Goal: Task Accomplishment & Management: Manage account settings

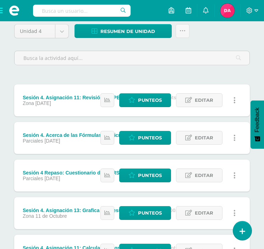
scroll to position [72, 0]
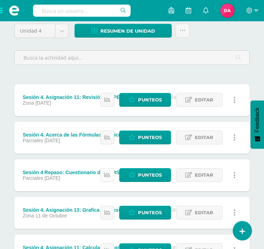
click at [108, 172] on icon at bounding box center [107, 175] width 6 height 6
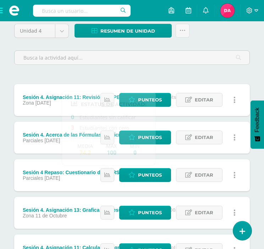
click at [182, 70] on div "Unidad 4 Unidad 1 Unidad 2 Unidad 3 Unidad 4 Resumen de unidad Descargar como H…" at bounding box center [131, 199] width 241 height 350
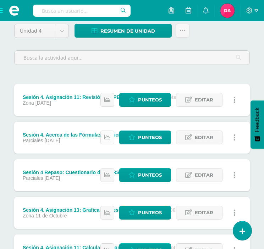
click at [108, 134] on link at bounding box center [107, 137] width 14 height 14
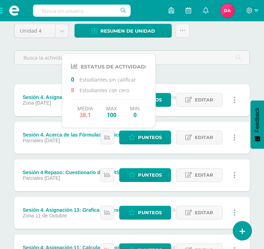
click at [175, 78] on div "Unidad 4 Unidad 1 Unidad 2 Unidad 3 Unidad 4 Resumen de unidad Descargar como H…" at bounding box center [131, 199] width 241 height 350
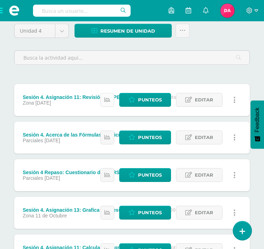
click at [107, 98] on icon at bounding box center [107, 100] width 6 height 6
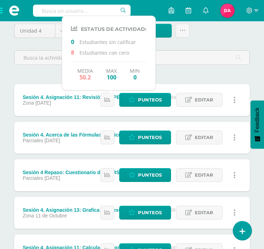
click at [180, 77] on div "Unidad 4 Unidad 1 Unidad 2 Unidad 3 Unidad 4 Resumen de unidad Descargar como H…" at bounding box center [131, 199] width 241 height 350
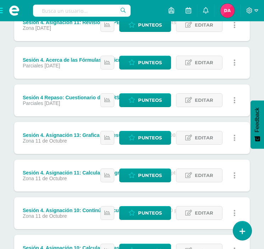
scroll to position [148, 0]
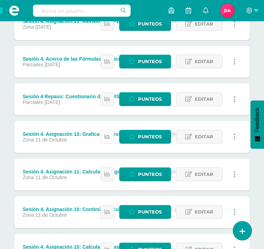
click at [107, 137] on icon at bounding box center [107, 137] width 6 height 6
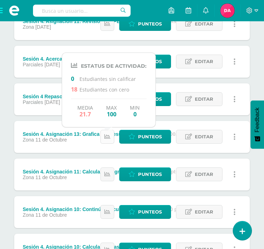
click at [107, 137] on icon at bounding box center [107, 137] width 6 height 6
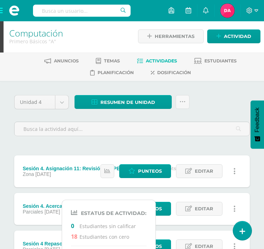
scroll to position [1, 0]
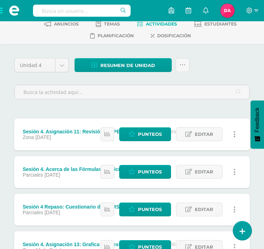
scroll to position [0, 0]
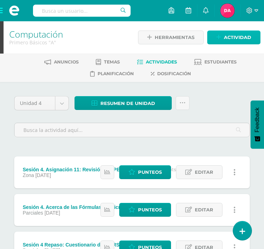
click at [227, 43] on span "Actividad" at bounding box center [237, 37] width 27 height 13
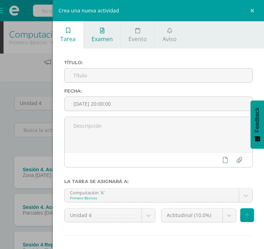
click at [108, 34] on link "Examen" at bounding box center [102, 34] width 36 height 27
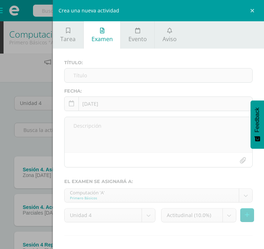
scroll to position [30, 0]
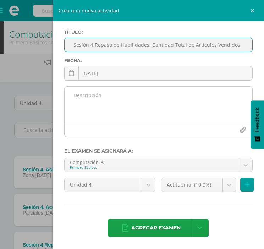
type input "Sesión 4 Repaso de Habilidades: Cantidad Total de Artículos Vendidos"
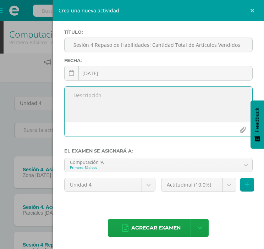
click at [120, 101] on textarea at bounding box center [157, 103] width 187 height 35
type textarea "Actividad de la plataforma"
click at [220, 187] on body "Estudiantes Disciplina Asistencia Mis cursos Archivos Soporte Ayuda Reportar un…" at bounding box center [132, 230] width 264 height 461
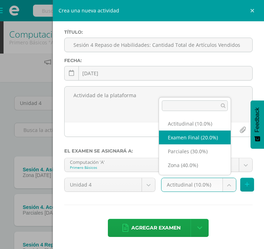
select select "172790"
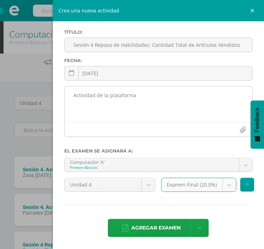
scroll to position [18, 0]
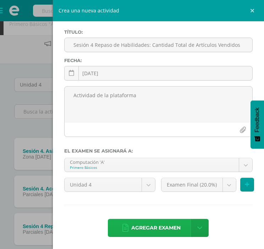
click at [152, 224] on span "Agregar examen" at bounding box center [155, 227] width 49 height 17
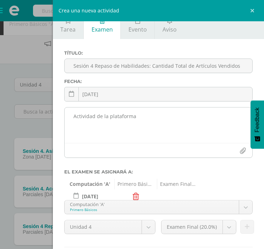
scroll to position [0, 0]
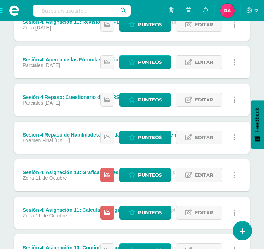
scroll to position [148, 0]
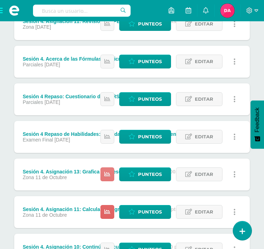
click at [103, 175] on link at bounding box center [107, 174] width 14 height 14
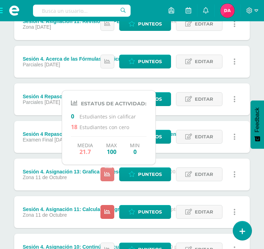
click at [106, 175] on icon at bounding box center [107, 174] width 6 height 6
click at [106, 209] on icon at bounding box center [107, 212] width 6 height 6
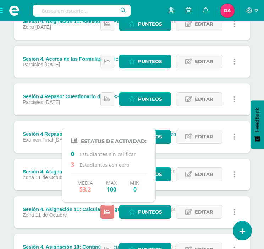
click at [106, 209] on icon at bounding box center [107, 212] width 6 height 6
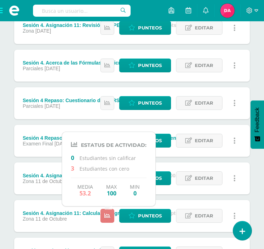
scroll to position [165, 0]
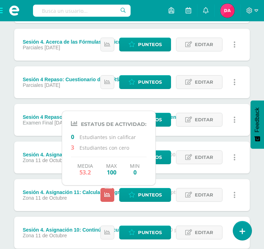
click at [58, 111] on div "Sesión 4 Repaso de Habilidades: Cantidad Total de Artículos Vendidos (100.0 pts…" at bounding box center [118, 120] width 208 height 32
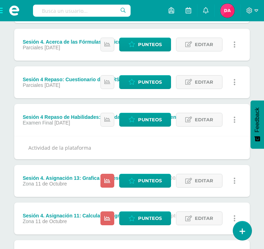
click at [51, 117] on div "Sesión 4 Repaso de Habilidades: Cantidad Total de Artículos Vendidos (100.0 pts)" at bounding box center [118, 117] width 191 height 6
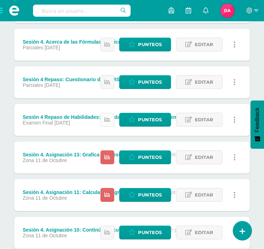
click at [111, 113] on link at bounding box center [107, 120] width 14 height 14
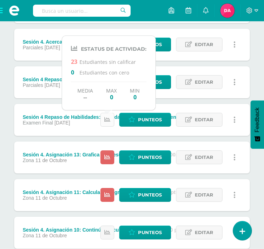
click at [111, 113] on link at bounding box center [107, 120] width 14 height 14
click at [134, 119] on icon at bounding box center [131, 120] width 7 height 6
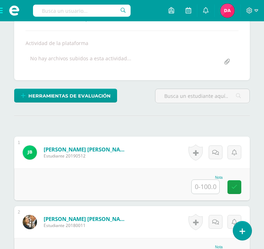
scroll to position [157, 0]
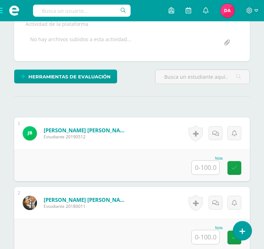
click at [198, 169] on input "text" at bounding box center [205, 167] width 28 height 14
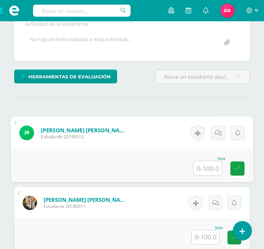
type input "0"
click at [235, 168] on icon at bounding box center [237, 168] width 6 height 6
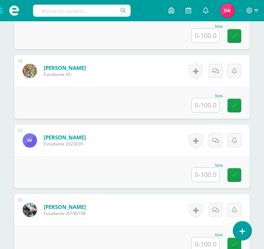
scroll to position [1407, 0]
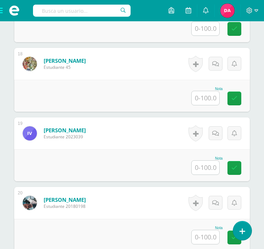
click at [214, 168] on input "text" at bounding box center [205, 167] width 28 height 14
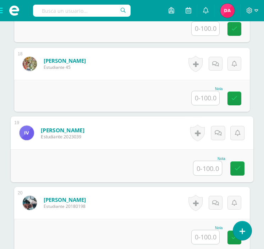
type input "0"
click at [241, 166] on link at bounding box center [237, 168] width 14 height 14
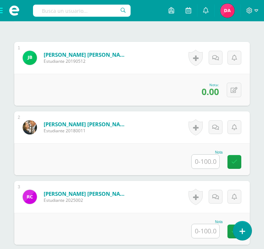
scroll to position [211, 0]
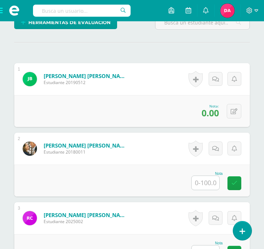
click at [208, 180] on input "text" at bounding box center [205, 183] width 28 height 14
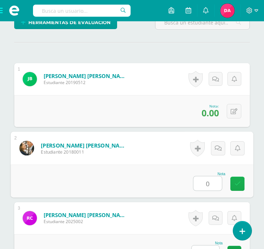
click at [239, 180] on icon at bounding box center [237, 183] width 6 height 6
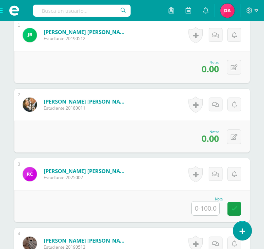
scroll to position [255, 0]
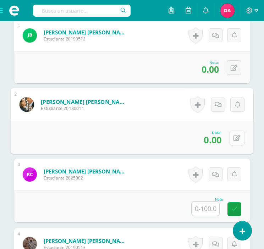
click at [233, 132] on button at bounding box center [236, 137] width 15 height 15
type input "100"
click at [218, 137] on icon at bounding box center [218, 140] width 6 height 6
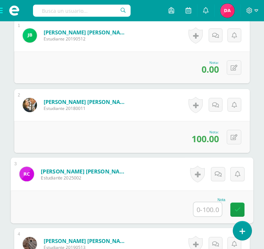
click at [203, 208] on input "text" at bounding box center [207, 209] width 28 height 14
type input "100"
click at [237, 207] on icon at bounding box center [237, 209] width 6 height 6
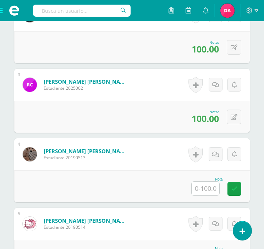
scroll to position [345, 0]
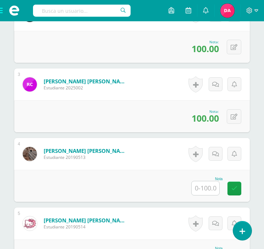
click at [201, 186] on input "text" at bounding box center [205, 188] width 28 height 14
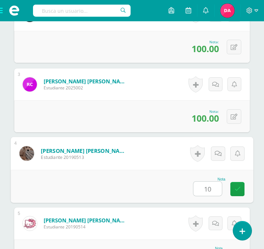
type input "100"
click at [241, 186] on link at bounding box center [237, 189] width 14 height 14
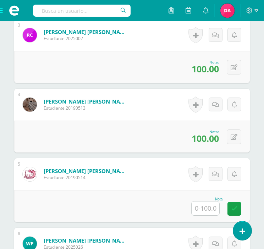
scroll to position [395, 0]
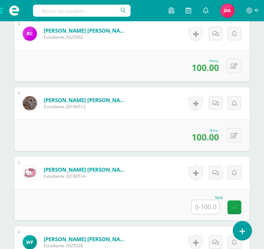
click at [206, 202] on input "text" at bounding box center [205, 207] width 28 height 14
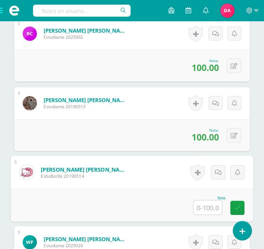
type input "0"
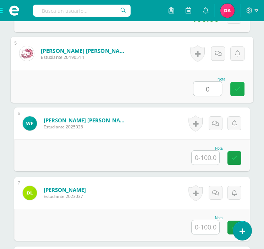
click at [235, 86] on icon at bounding box center [237, 89] width 6 height 6
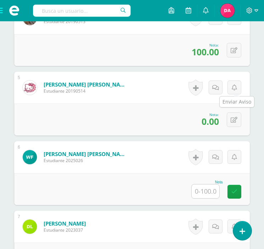
scroll to position [480, 0]
click at [204, 187] on input "text" at bounding box center [205, 191] width 28 height 14
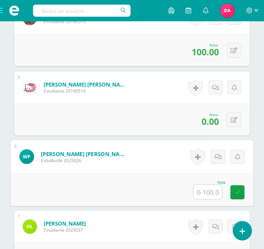
type input "0"
click at [233, 187] on link at bounding box center [237, 192] width 14 height 14
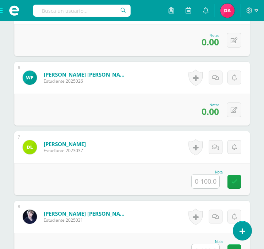
scroll to position [560, 0]
click at [213, 174] on input "text" at bounding box center [205, 181] width 28 height 14
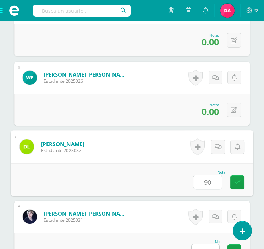
type input "9"
type input "85"
click at [233, 182] on link at bounding box center [237, 182] width 14 height 14
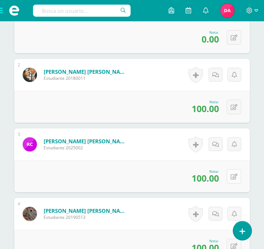
scroll to position [312, 0]
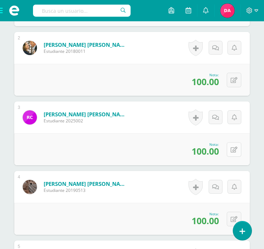
click at [233, 149] on icon at bounding box center [233, 150] width 7 height 6
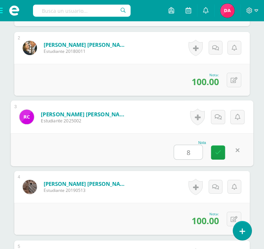
type input "85"
click at [214, 150] on link at bounding box center [218, 152] width 14 height 14
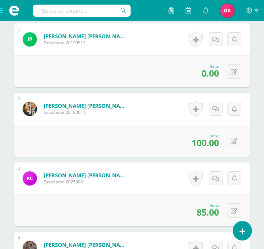
scroll to position [253, 0]
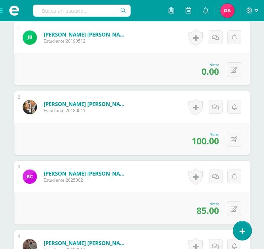
click at [145, 129] on div "0 Logros Logros obtenidos Aún no hay logros agregados Nota: 100.00" at bounding box center [131, 139] width 235 height 32
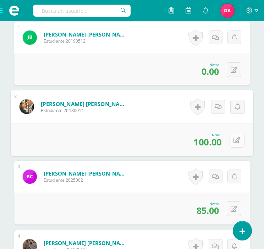
click at [236, 137] on icon at bounding box center [236, 140] width 7 height 6
type input "85"
click at [220, 141] on icon at bounding box center [218, 142] width 6 height 6
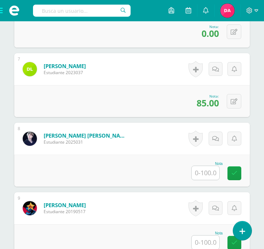
scroll to position [641, 0]
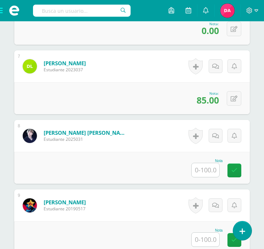
click at [203, 173] on input "text" at bounding box center [205, 170] width 28 height 14
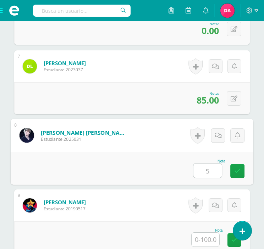
type input "50"
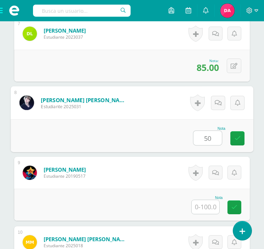
scroll to position [677, 0]
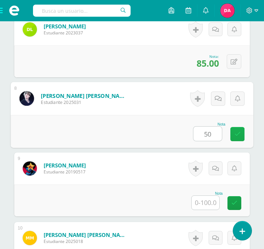
click at [238, 135] on icon at bounding box center [237, 134] width 6 height 6
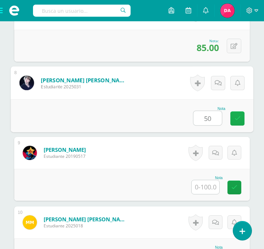
scroll to position [693, 0]
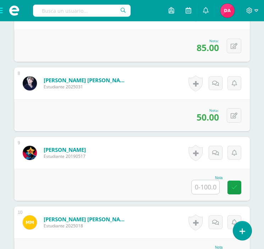
click at [206, 182] on input "text" at bounding box center [205, 187] width 28 height 14
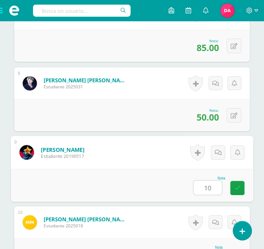
type input "100"
click at [235, 185] on icon at bounding box center [237, 188] width 6 height 6
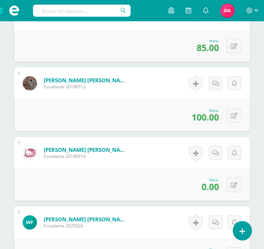
scroll to position [416, 0]
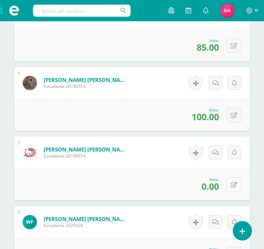
click at [239, 180] on button at bounding box center [233, 184] width 15 height 15
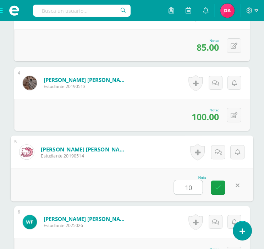
type input "100"
click at [218, 184] on icon at bounding box center [218, 187] width 6 height 6
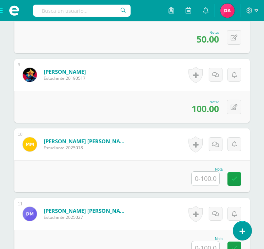
scroll to position [771, 0]
click at [198, 178] on input "text" at bounding box center [205, 178] width 28 height 14
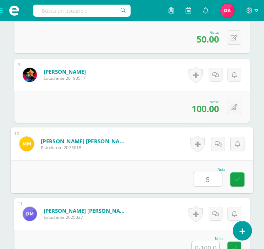
type input "50"
click at [241, 175] on link at bounding box center [237, 179] width 14 height 14
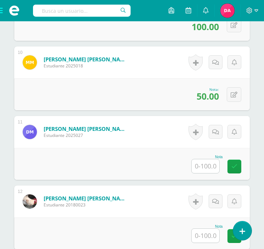
scroll to position [853, 0]
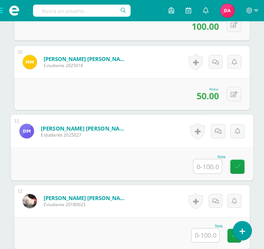
click at [194, 168] on input "text" at bounding box center [207, 166] width 28 height 14
type input "0"
click at [231, 164] on link at bounding box center [237, 166] width 14 height 14
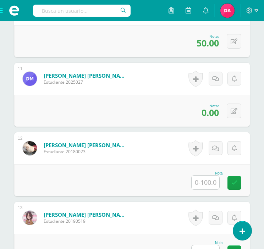
scroll to position [907, 0]
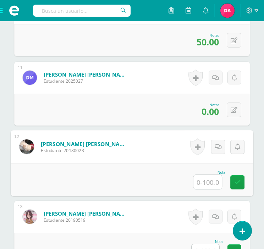
click at [205, 181] on input "text" at bounding box center [207, 182] width 28 height 14
type input "100"
click at [239, 180] on icon at bounding box center [237, 182] width 6 height 6
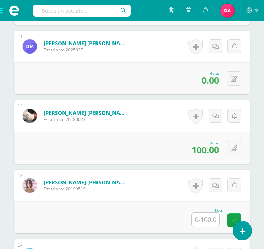
scroll to position [947, 0]
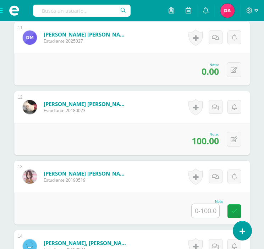
click at [208, 211] on input "text" at bounding box center [205, 211] width 28 height 14
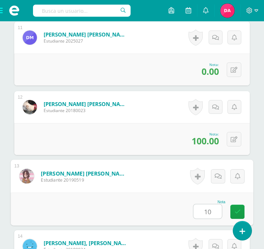
type input "100"
click at [234, 209] on icon at bounding box center [237, 211] width 6 height 6
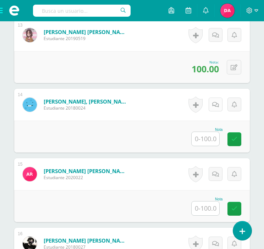
scroll to position [1084, 0]
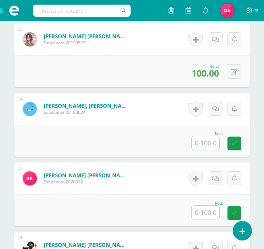
click at [213, 143] on input "text" at bounding box center [205, 143] width 28 height 14
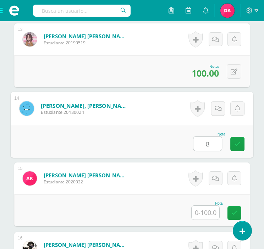
type input "85"
click at [237, 142] on icon at bounding box center [237, 144] width 6 height 6
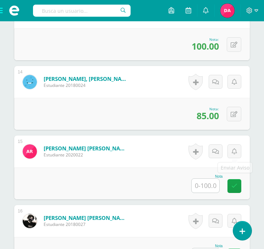
scroll to position [1120, 0]
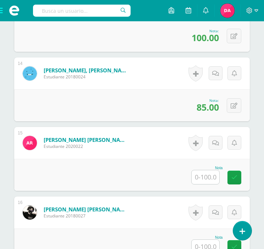
click at [202, 172] on input "text" at bounding box center [205, 177] width 28 height 14
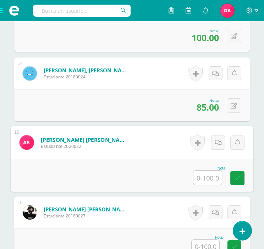
type input "0"
click at [239, 178] on icon at bounding box center [237, 178] width 6 height 6
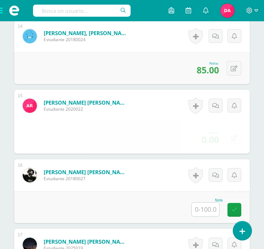
scroll to position [1158, 0]
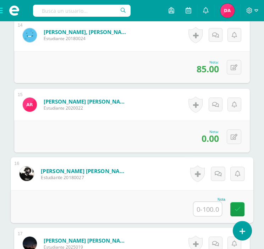
click at [204, 210] on input "text" at bounding box center [207, 209] width 28 height 14
type input "100"
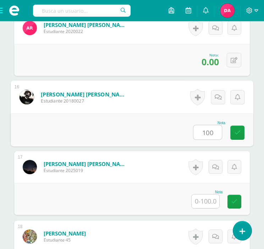
scroll to position [1237, 0]
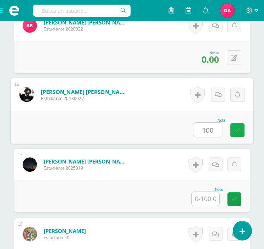
click at [236, 132] on icon at bounding box center [237, 130] width 6 height 6
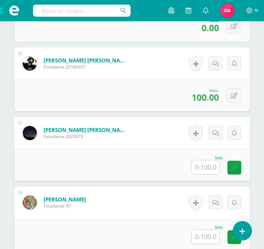
scroll to position [1273, 0]
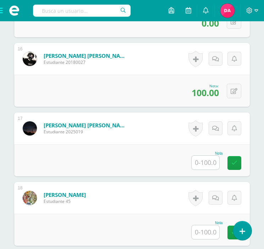
click at [207, 160] on input "text" at bounding box center [205, 163] width 28 height 14
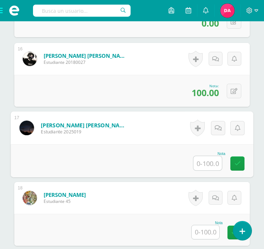
type input "0"
click at [236, 165] on icon at bounding box center [237, 163] width 6 height 6
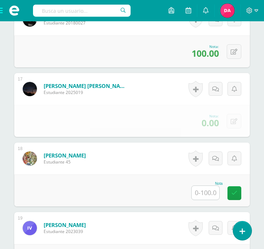
scroll to position [1319, 0]
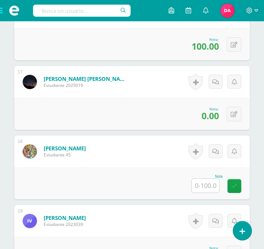
click at [215, 182] on input "text" at bounding box center [205, 186] width 28 height 14
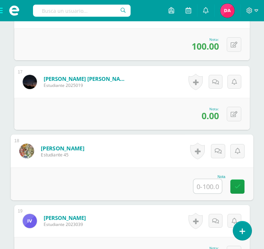
type input "0"
click at [238, 185] on icon at bounding box center [237, 186] width 6 height 6
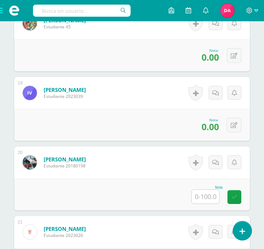
scroll to position [1453, 0]
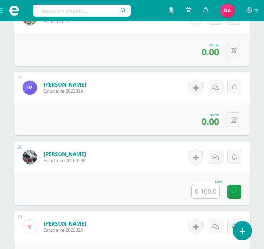
click at [209, 187] on input "text" at bounding box center [205, 191] width 28 height 14
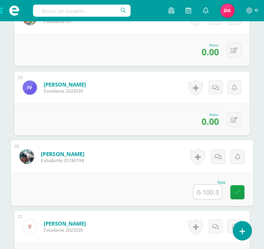
type input "0"
click at [234, 193] on icon at bounding box center [237, 192] width 6 height 6
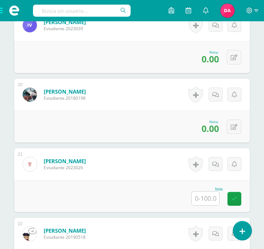
scroll to position [1518, 0]
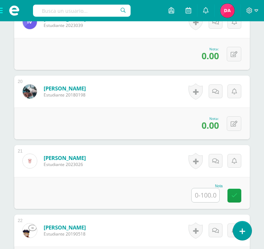
click at [204, 194] on input "text" at bounding box center [205, 195] width 28 height 14
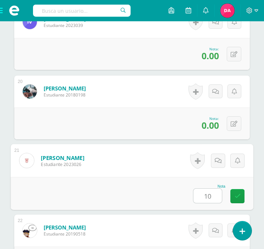
type input "100"
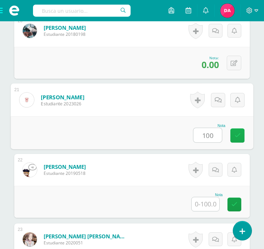
click at [240, 129] on link at bounding box center [237, 135] width 14 height 14
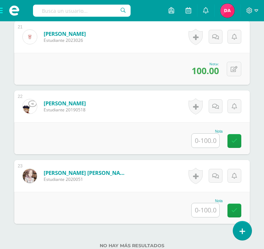
scroll to position [1643, 0]
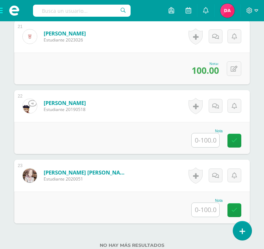
click at [204, 140] on input "text" at bounding box center [205, 140] width 28 height 14
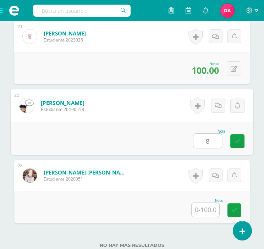
type input "85"
click at [237, 140] on icon at bounding box center [237, 141] width 6 height 6
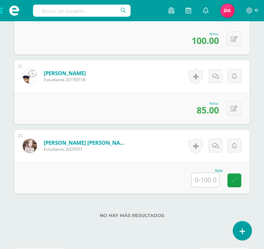
scroll to position [1673, 0]
click at [210, 181] on input "text" at bounding box center [205, 180] width 28 height 14
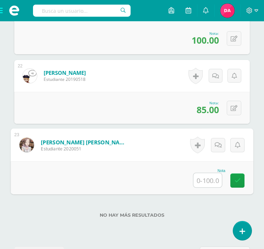
type input "0"
click at [238, 180] on icon at bounding box center [237, 180] width 6 height 6
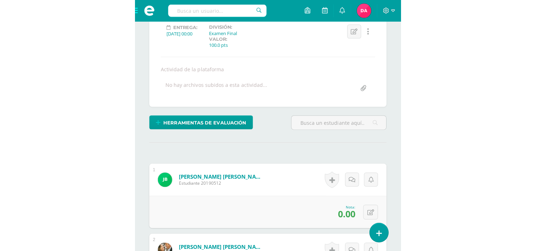
scroll to position [0, 0]
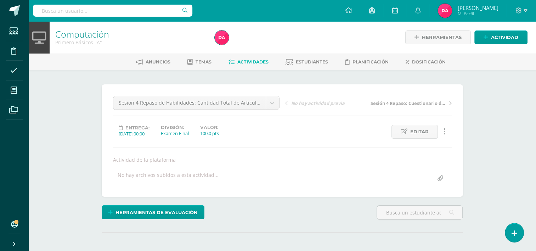
click at [255, 64] on span "Actividades" at bounding box center [252, 61] width 31 height 5
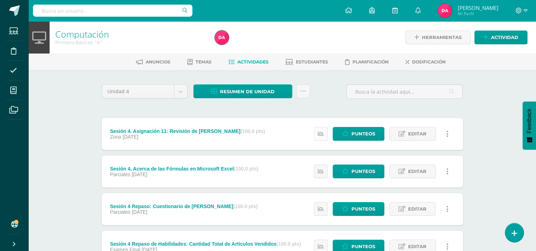
click at [321, 129] on link at bounding box center [321, 134] width 14 height 14
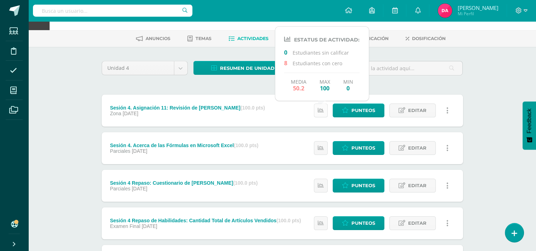
scroll to position [29, 0]
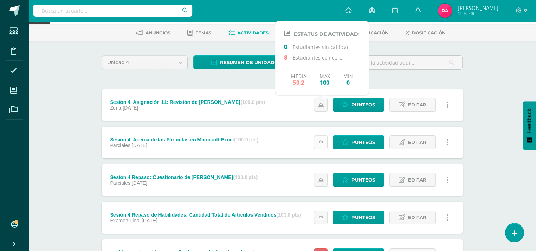
click at [322, 139] on icon at bounding box center [321, 142] width 6 height 6
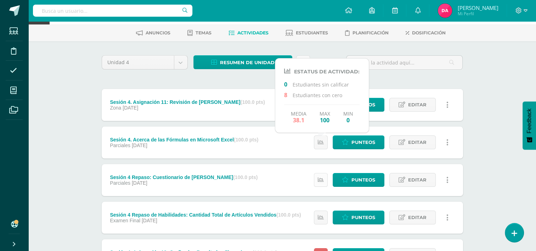
click at [323, 175] on link at bounding box center [321, 180] width 14 height 14
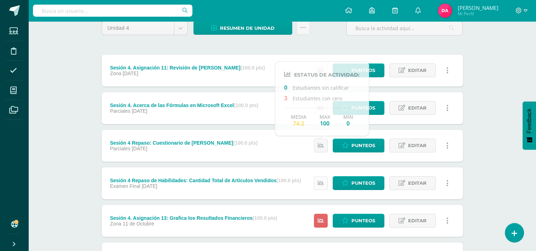
click at [321, 179] on link at bounding box center [321, 183] width 14 height 14
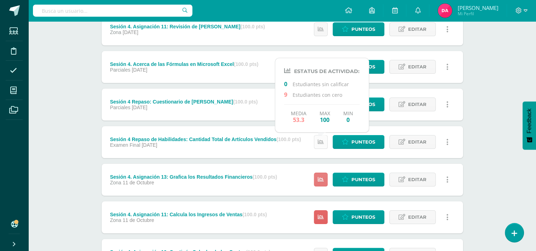
click at [321, 179] on icon at bounding box center [321, 179] width 6 height 6
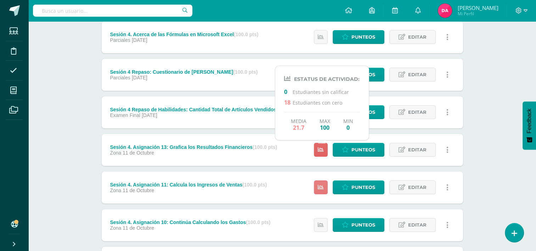
click at [322, 186] on icon at bounding box center [321, 187] width 6 height 6
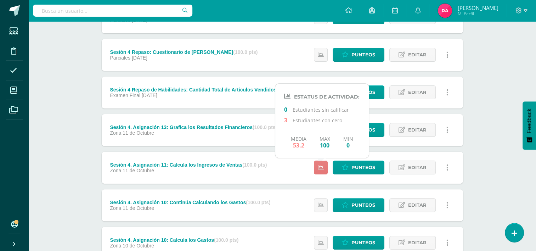
scroll to position [156, 0]
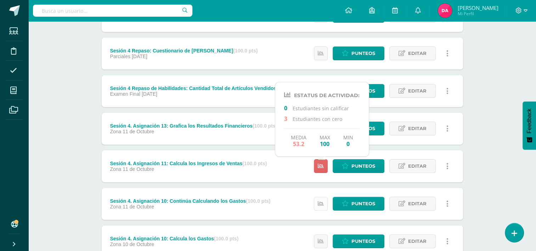
click at [322, 197] on link at bounding box center [321, 204] width 14 height 14
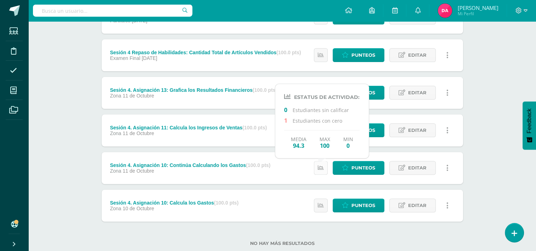
scroll to position [196, 0]
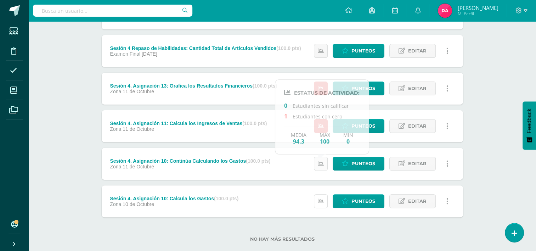
click at [322, 197] on link at bounding box center [321, 201] width 14 height 14
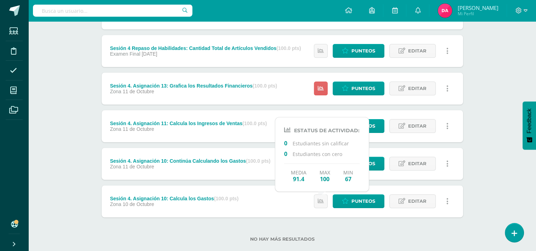
click at [86, 172] on div "Computación Primero Básicos "A" Herramientas Detalle de asistencias Actividad A…" at bounding box center [282, 45] width 508 height 439
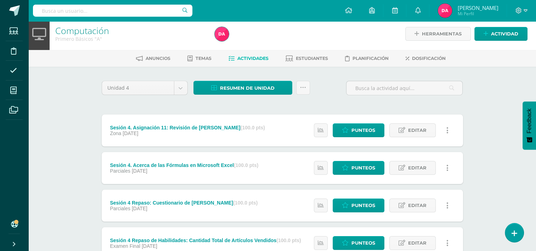
scroll to position [0, 0]
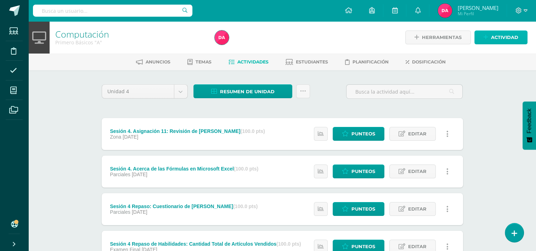
click at [507, 37] on span "Actividad" at bounding box center [504, 37] width 27 height 13
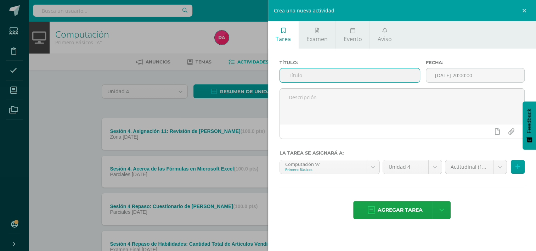
click at [300, 74] on input "text" at bounding box center [350, 75] width 140 height 14
type input "Actitudinal"
click at [415, 207] on span "Agregar tarea" at bounding box center [400, 209] width 45 height 17
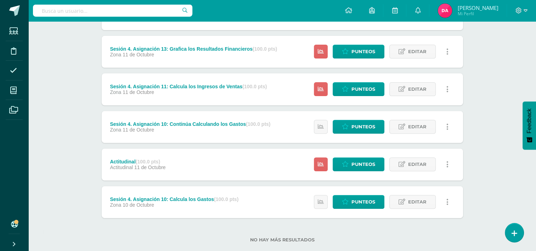
scroll to position [233, 0]
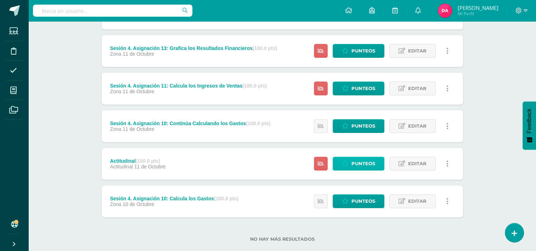
click at [349, 164] on link "Punteos" at bounding box center [359, 164] width 52 height 14
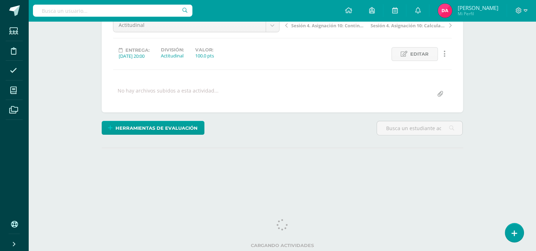
scroll to position [77, 0]
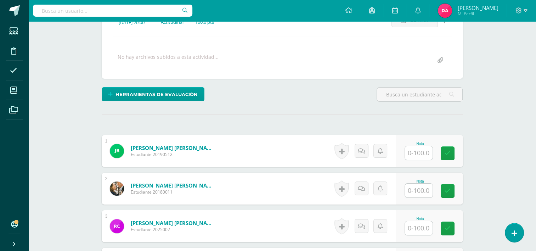
click at [414, 157] on input "text" at bounding box center [419, 153] width 28 height 14
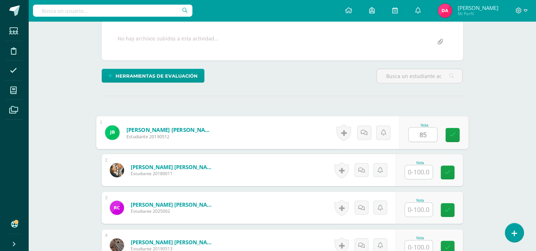
scroll to position [139, 0]
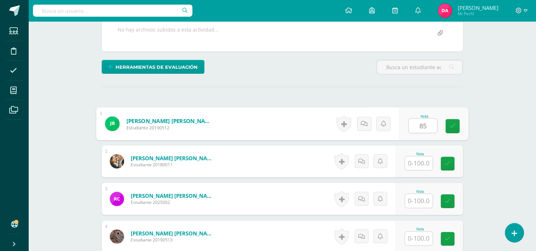
type input "85"
click at [419, 163] on input "text" at bounding box center [419, 163] width 28 height 14
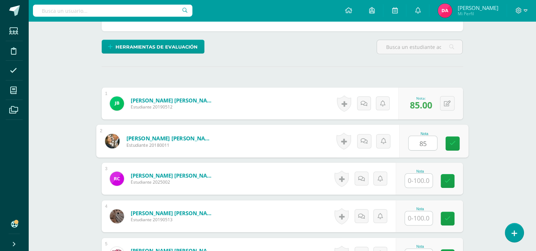
scroll to position [163, 0]
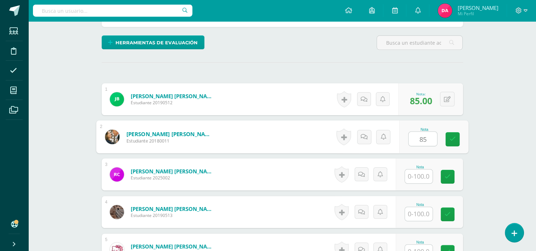
type input "85"
click at [420, 173] on input "text" at bounding box center [419, 176] width 28 height 14
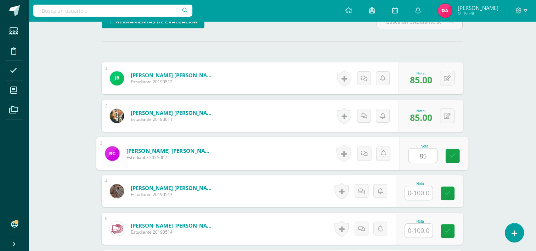
scroll to position [185, 0]
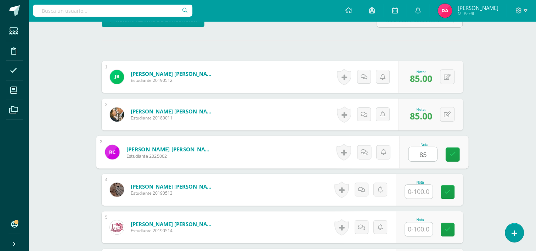
type input "85"
click at [419, 190] on input "text" at bounding box center [419, 192] width 28 height 14
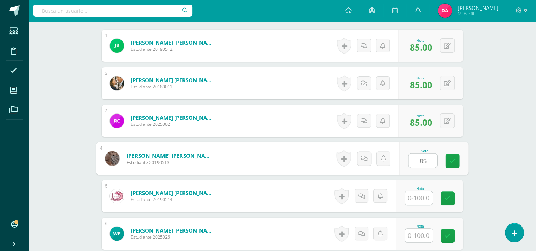
scroll to position [227, 0]
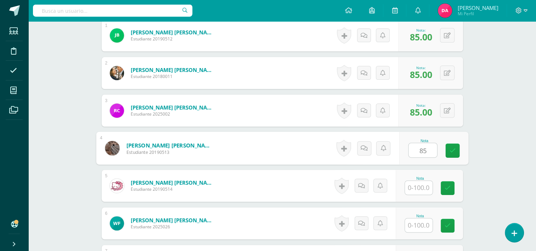
type input "85"
click at [419, 190] on input "text" at bounding box center [419, 188] width 28 height 14
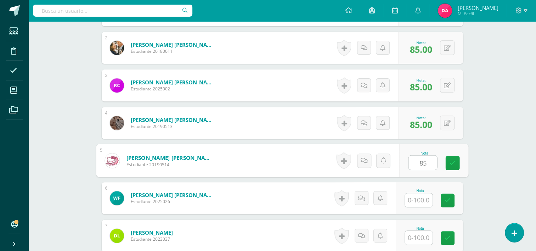
scroll to position [252, 0]
type input "85"
click at [418, 198] on input "text" at bounding box center [419, 200] width 28 height 14
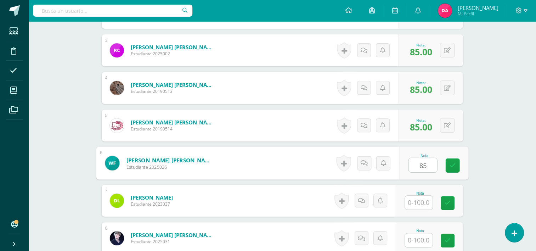
scroll to position [287, 0]
type input "85"
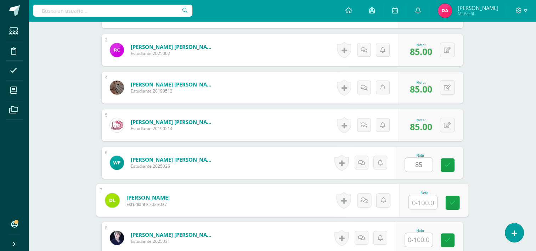
click at [418, 199] on input "text" at bounding box center [423, 202] width 28 height 14
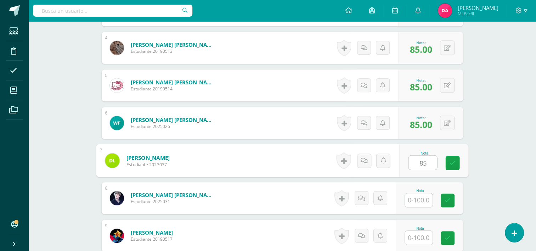
scroll to position [327, 0]
type input "85"
click at [418, 199] on input "text" at bounding box center [419, 200] width 28 height 14
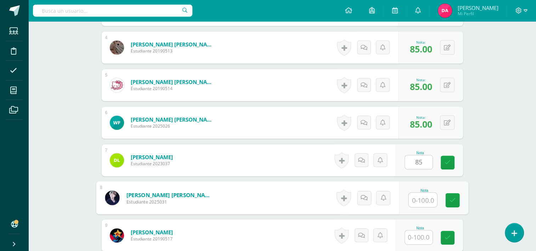
type input "5"
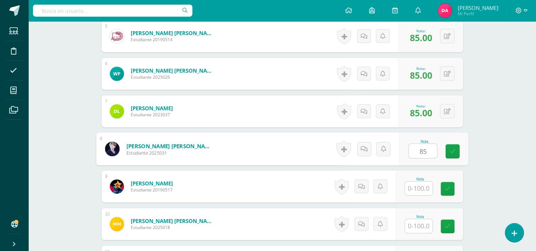
scroll to position [377, 0]
type input "85"
click at [418, 191] on input "text" at bounding box center [419, 188] width 28 height 14
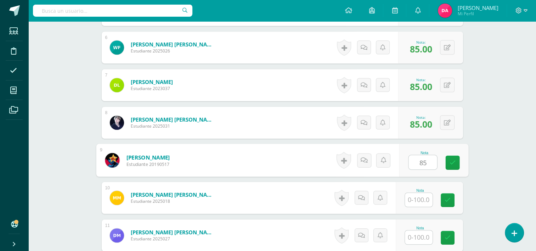
scroll to position [404, 0]
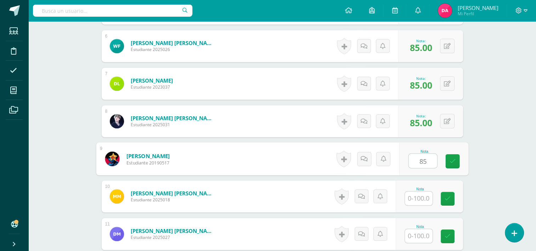
type input "85"
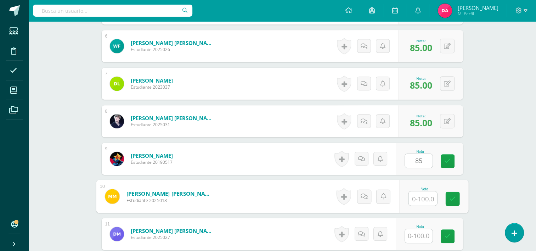
click at [418, 193] on input "text" at bounding box center [423, 198] width 28 height 14
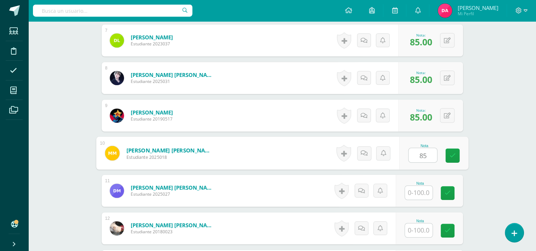
scroll to position [447, 0]
type input "85"
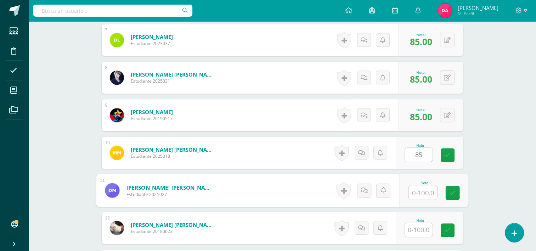
click at [418, 193] on input "text" at bounding box center [423, 192] width 28 height 14
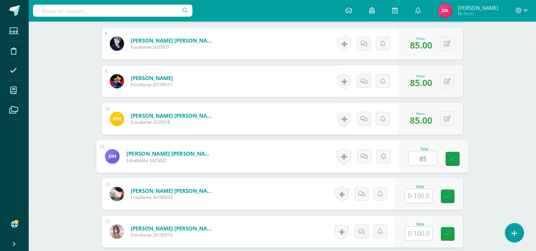
scroll to position [480, 0]
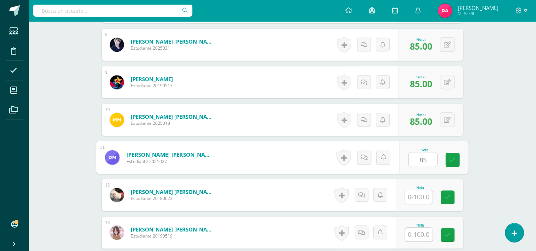
type input "85"
click at [418, 193] on input "text" at bounding box center [419, 197] width 28 height 14
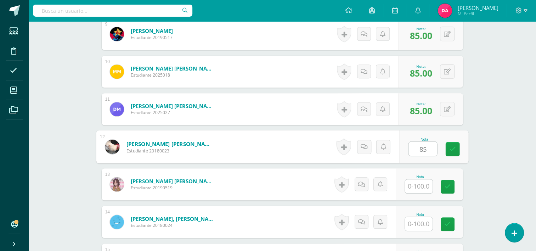
scroll to position [531, 0]
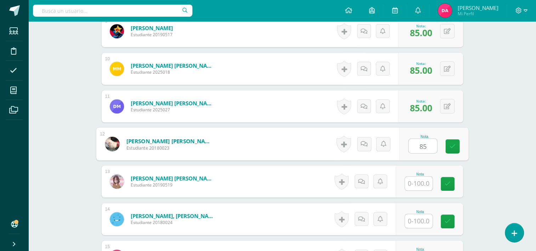
type input "85"
click at [418, 183] on input "text" at bounding box center [419, 183] width 28 height 14
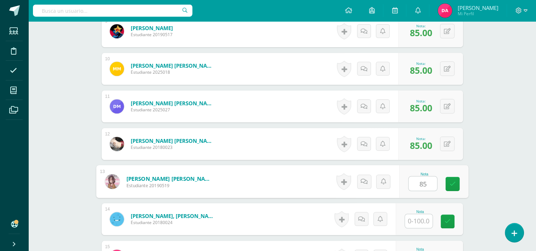
scroll to position [575, 0]
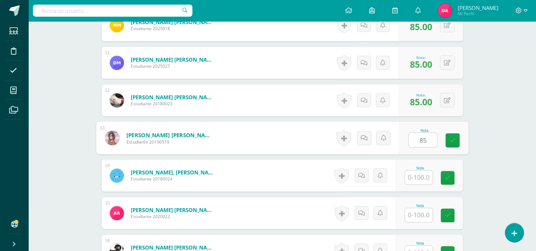
type input "85"
click at [417, 176] on input "text" at bounding box center [419, 177] width 28 height 14
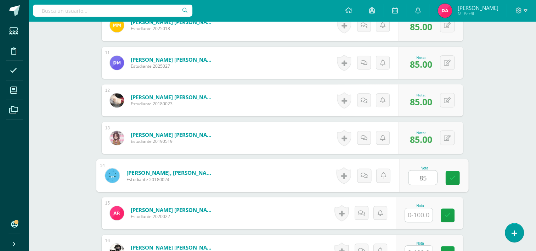
type input "85"
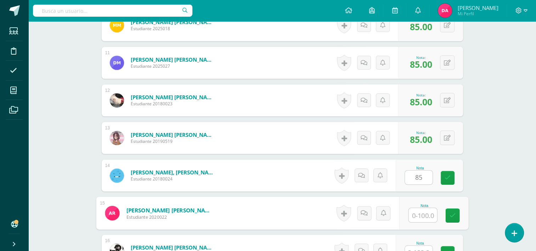
click at [423, 210] on input "text" at bounding box center [423, 215] width 28 height 14
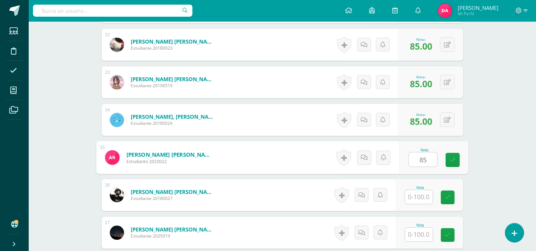
scroll to position [640, 0]
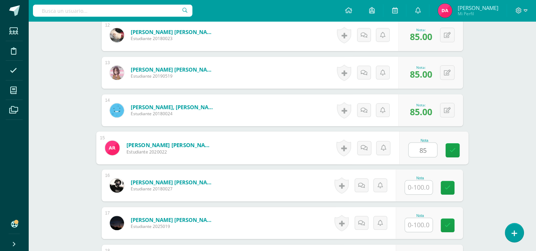
type input "85"
click at [417, 186] on input "text" at bounding box center [419, 187] width 28 height 14
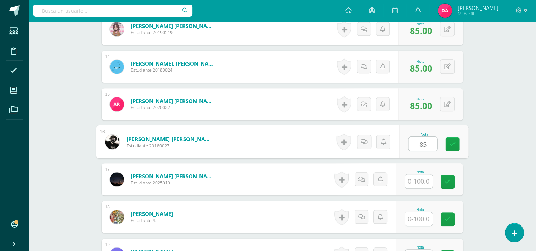
scroll to position [684, 0]
type input "85"
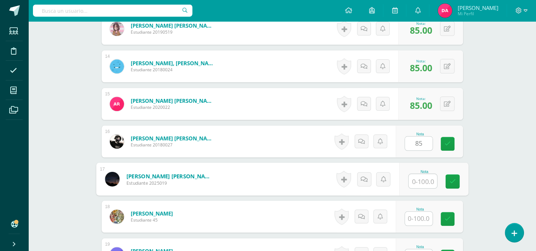
click at [417, 181] on input "text" at bounding box center [423, 181] width 28 height 14
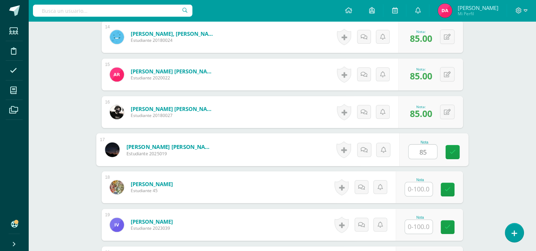
scroll to position [717, 0]
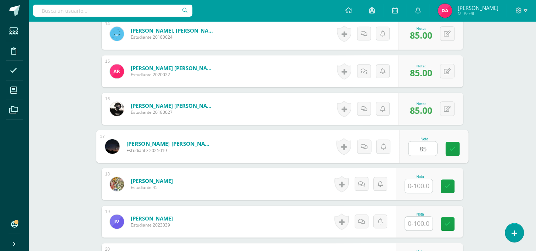
type input "85"
click at [417, 181] on input "text" at bounding box center [419, 186] width 28 height 14
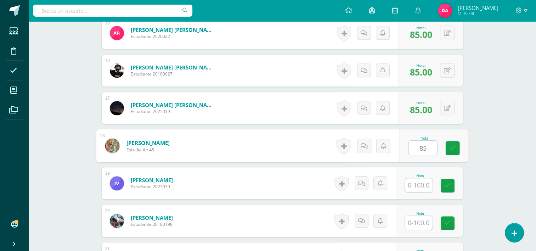
scroll to position [759, 0]
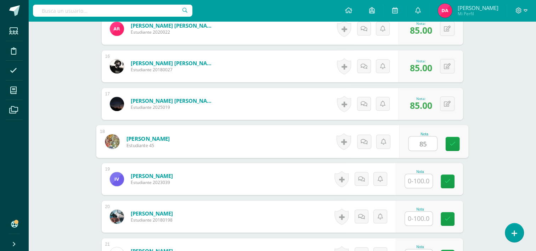
type input "85"
click at [417, 181] on input "text" at bounding box center [419, 181] width 28 height 14
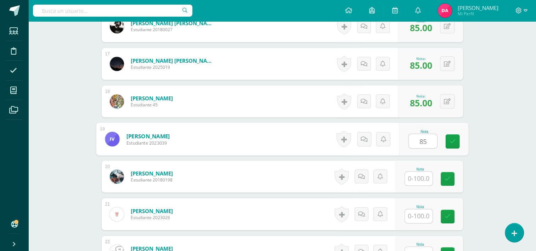
scroll to position [800, 0]
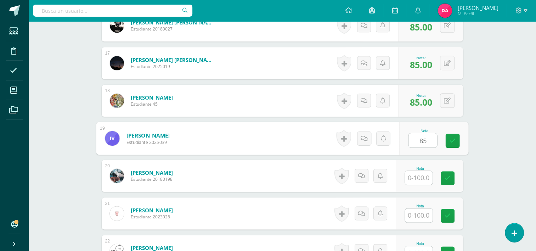
type input "85"
click at [417, 181] on input "text" at bounding box center [419, 178] width 28 height 14
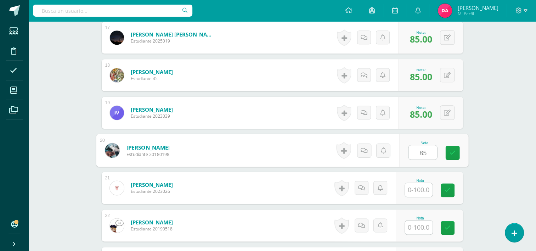
scroll to position [828, 0]
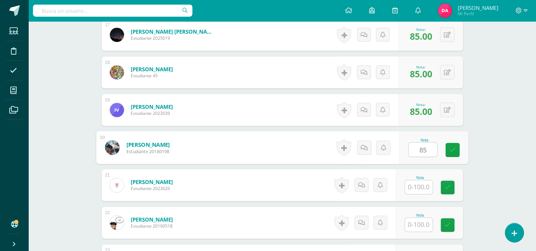
type input "85"
click at [417, 181] on input "text" at bounding box center [419, 187] width 28 height 14
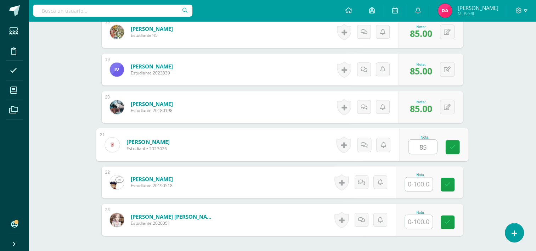
scroll to position [869, 0]
type input "85"
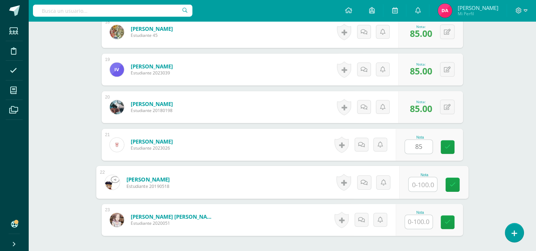
click at [419, 183] on input "text" at bounding box center [423, 184] width 28 height 14
type input "85"
click at [421, 221] on input "text" at bounding box center [419, 222] width 28 height 14
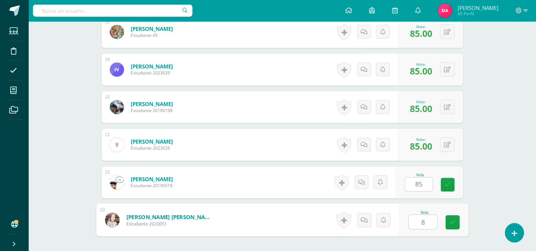
type input "85"
click at [457, 221] on link at bounding box center [452, 222] width 14 height 14
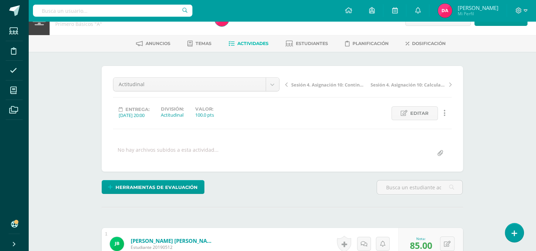
scroll to position [0, 0]
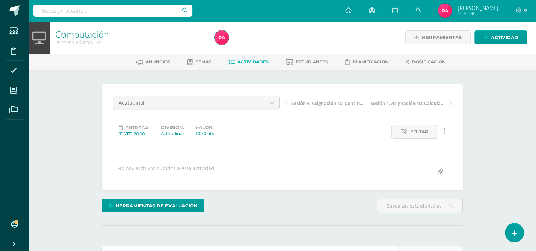
click at [247, 62] on span "Actividades" at bounding box center [252, 61] width 31 height 5
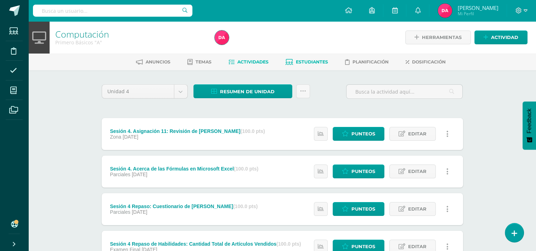
click at [312, 61] on span "Estudiantes" at bounding box center [312, 61] width 32 height 5
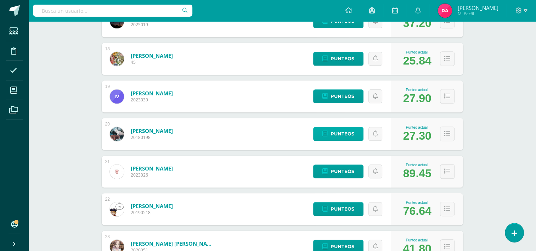
scroll to position [785, 0]
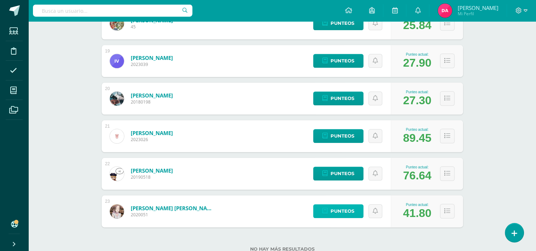
click at [347, 210] on span "Punteos" at bounding box center [343, 210] width 24 height 13
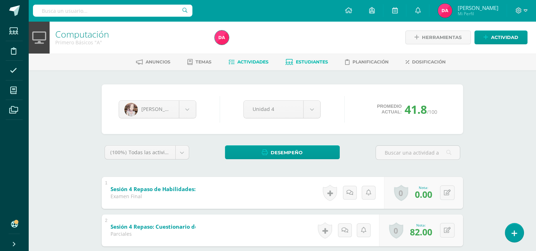
click at [255, 57] on link "Actividades" at bounding box center [249, 61] width 40 height 11
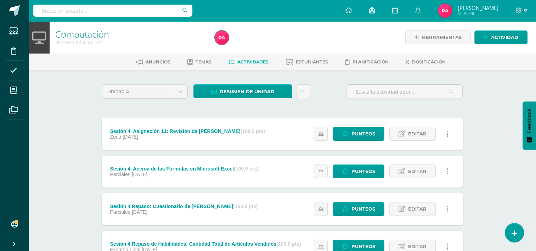
click at [161, 35] on h1 "Computación" at bounding box center [130, 34] width 151 height 10
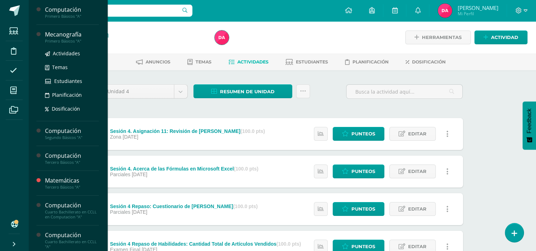
click at [58, 39] on div "Primero Básicos "A"" at bounding box center [72, 41] width 54 height 5
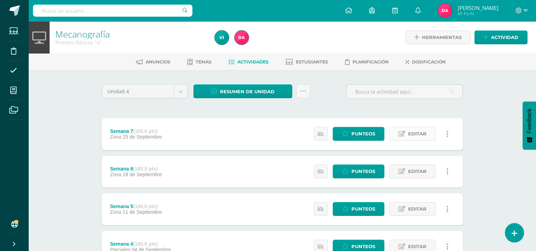
click at [402, 131] on icon at bounding box center [402, 134] width 7 height 6
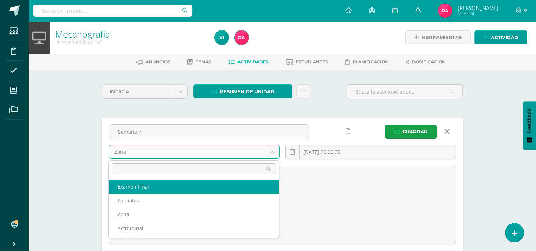
select select "172794"
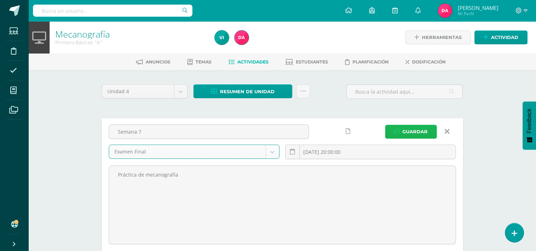
click at [413, 129] on span "Guardar" at bounding box center [414, 131] width 25 height 13
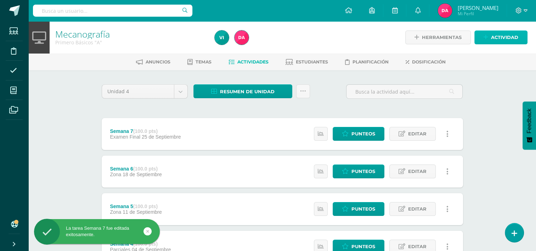
click at [497, 39] on span "Actividad" at bounding box center [504, 37] width 27 height 13
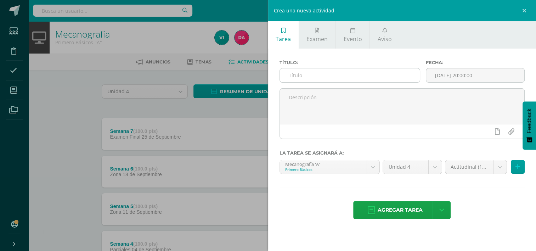
click at [317, 75] on input "text" at bounding box center [350, 75] width 140 height 14
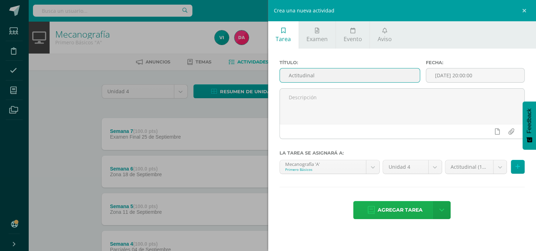
type input "Actitudinal"
click at [410, 207] on span "Agregar tarea" at bounding box center [400, 209] width 45 height 17
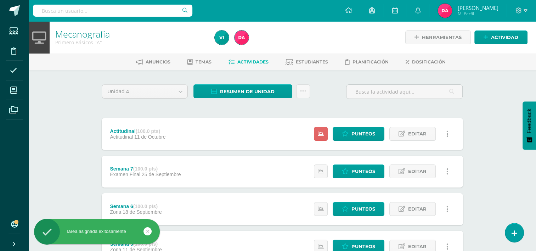
scroll to position [23, 0]
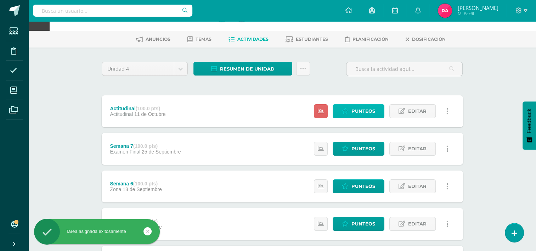
click at [361, 113] on span "Punteos" at bounding box center [363, 111] width 24 height 13
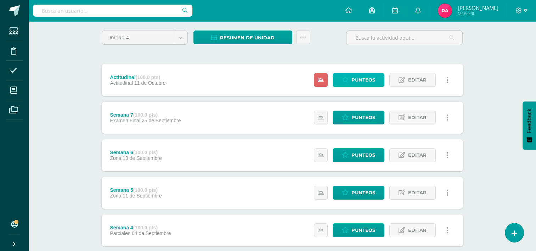
scroll to position [188, 0]
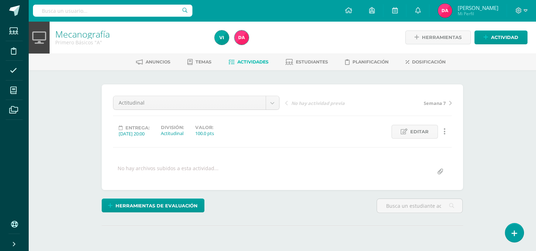
scroll to position [77, 0]
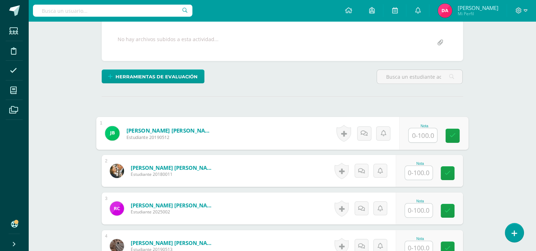
click at [418, 130] on input "text" at bounding box center [423, 135] width 28 height 14
type input "85"
click at [421, 171] on input "text" at bounding box center [419, 173] width 28 height 14
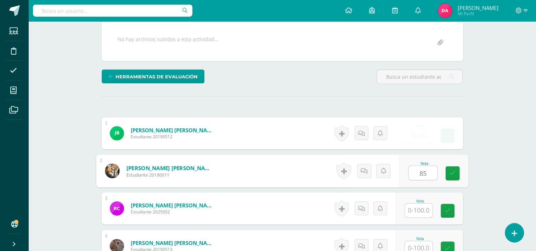
scroll to position [174, 0]
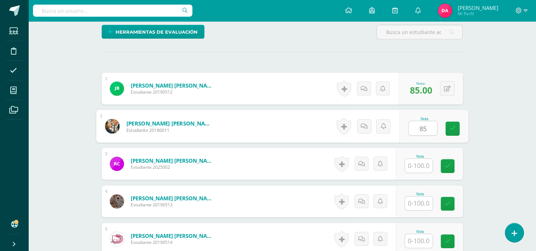
type input "85"
click at [417, 166] on input "text" at bounding box center [419, 166] width 28 height 14
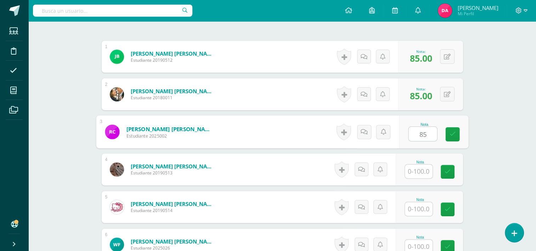
type input "85"
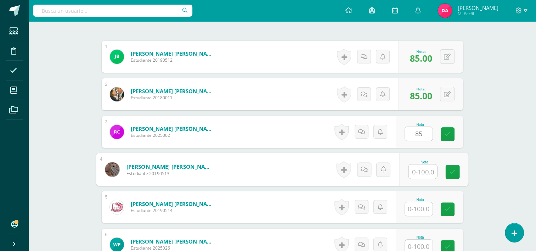
click at [417, 166] on input "text" at bounding box center [423, 171] width 28 height 14
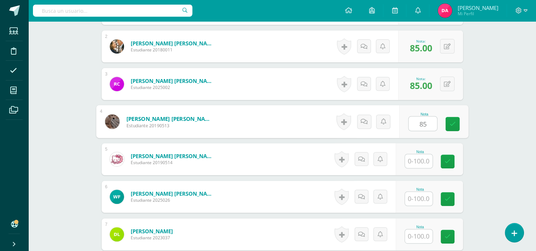
type input "85"
click at [417, 166] on input "text" at bounding box center [419, 161] width 28 height 14
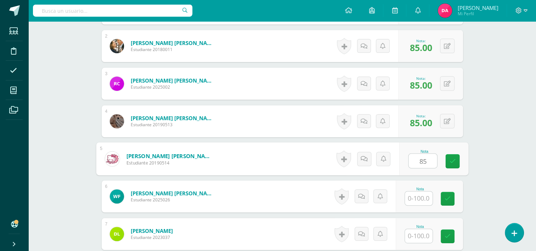
scroll to position [274, 0]
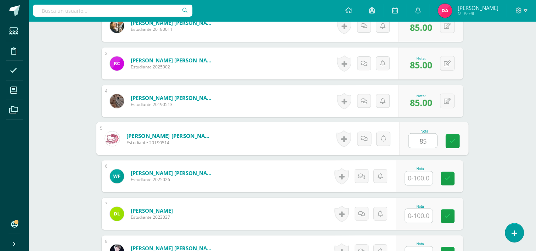
type input "85"
click at [419, 175] on input "text" at bounding box center [419, 178] width 28 height 14
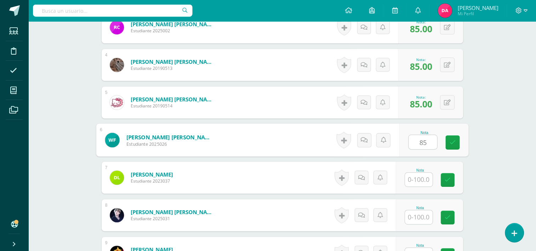
scroll to position [311, 0]
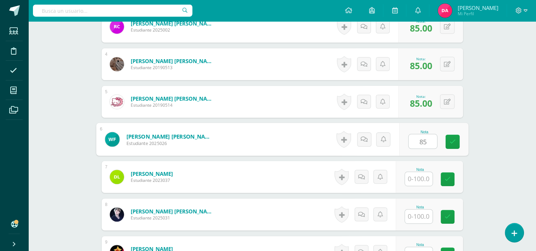
type input "85"
click at [419, 175] on input "text" at bounding box center [419, 179] width 28 height 14
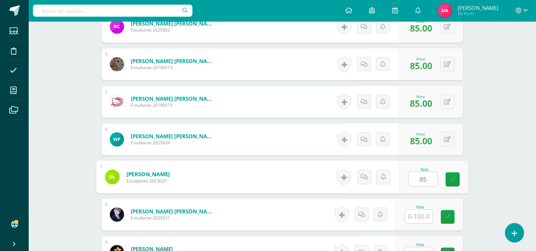
scroll to position [343, 0]
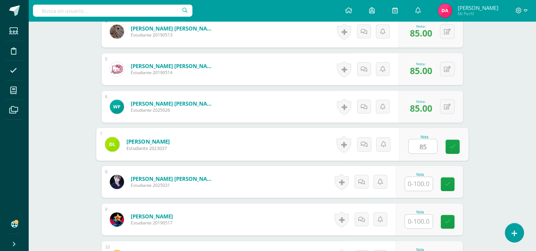
type input "85"
click at [419, 175] on div "Nota" at bounding box center [420, 175] width 31 height 4
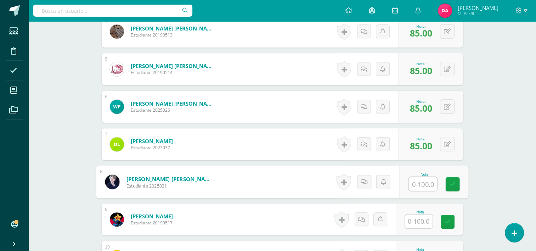
click at [420, 178] on input "text" at bounding box center [423, 184] width 28 height 14
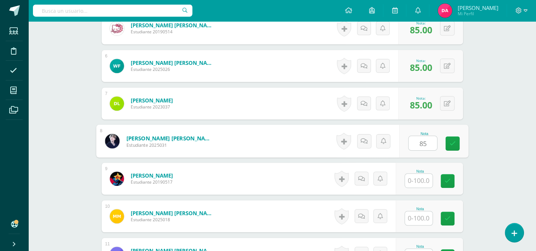
scroll to position [388, 0]
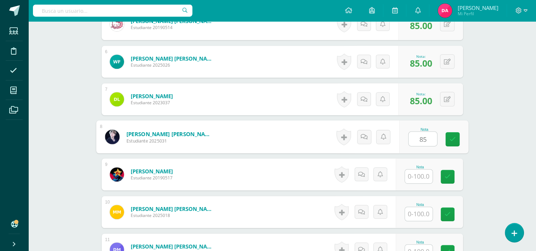
type input "85"
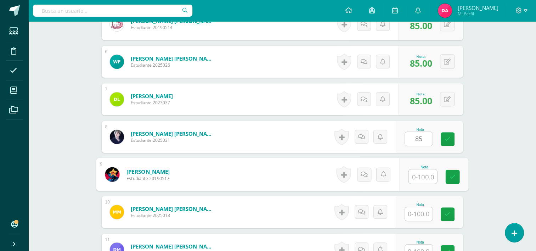
click at [420, 178] on input "text" at bounding box center [423, 176] width 28 height 14
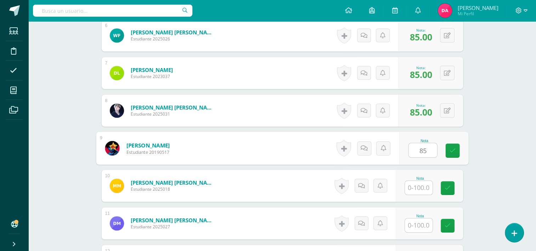
scroll to position [415, 0]
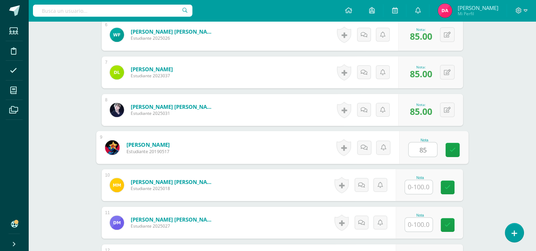
type input "85"
click at [419, 181] on input "text" at bounding box center [419, 187] width 28 height 14
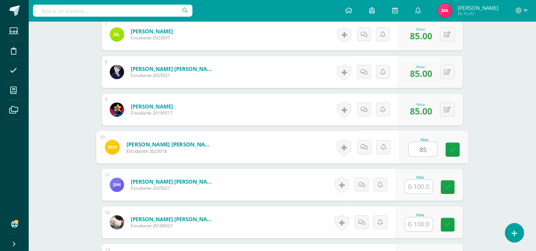
scroll to position [457, 0]
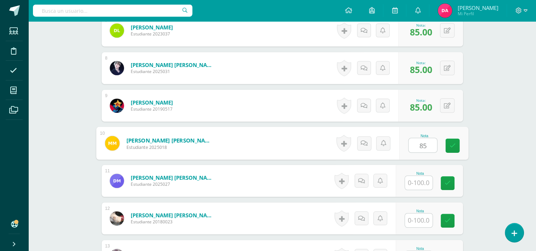
type input "85"
click at [419, 181] on input "text" at bounding box center [419, 183] width 28 height 14
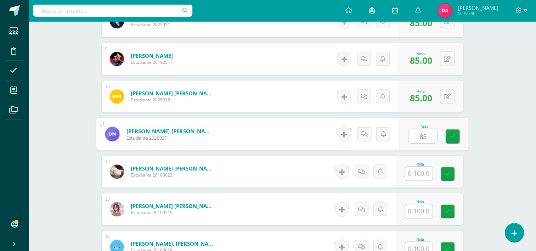
scroll to position [505, 0]
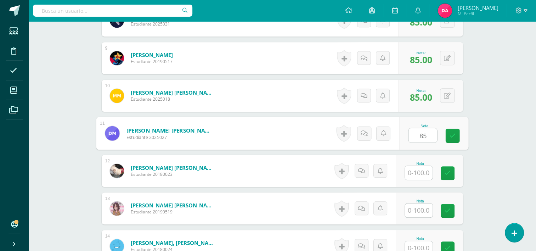
type input "85"
click at [419, 175] on input "text" at bounding box center [419, 173] width 28 height 14
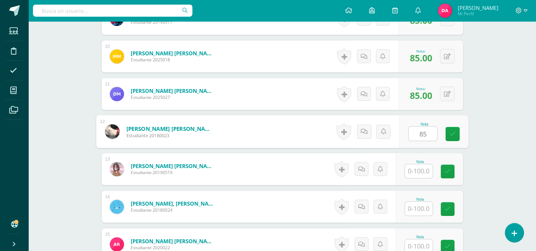
scroll to position [544, 0]
type input "85"
click at [419, 175] on input "text" at bounding box center [419, 171] width 28 height 14
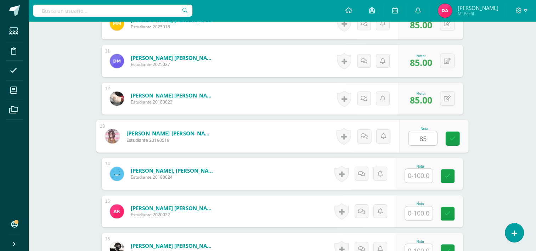
scroll to position [577, 0]
type input "85"
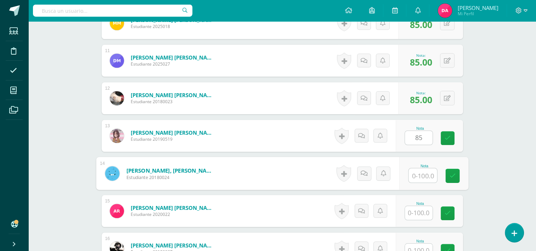
click at [419, 175] on input "text" at bounding box center [423, 175] width 28 height 14
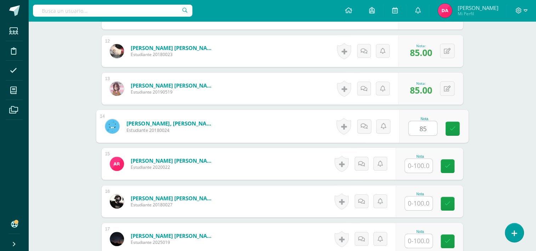
type input "85"
click at [417, 168] on input "text" at bounding box center [419, 166] width 28 height 14
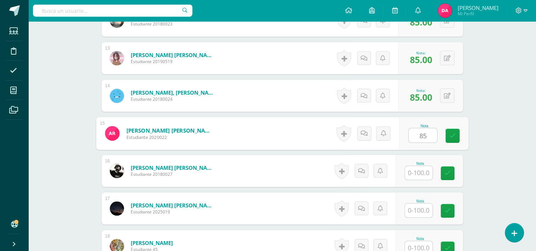
scroll to position [655, 0]
type input "85"
click at [417, 172] on input "text" at bounding box center [419, 172] width 28 height 14
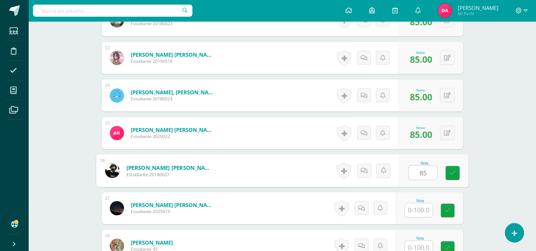
scroll to position [697, 0]
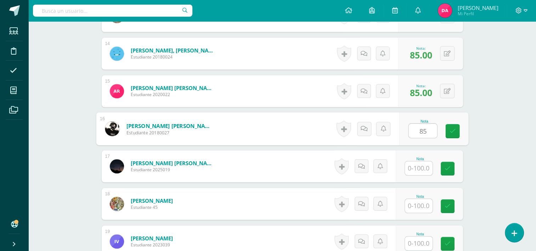
type input "85"
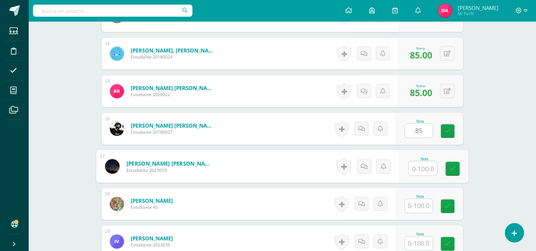
click at [417, 172] on input "text" at bounding box center [423, 168] width 28 height 14
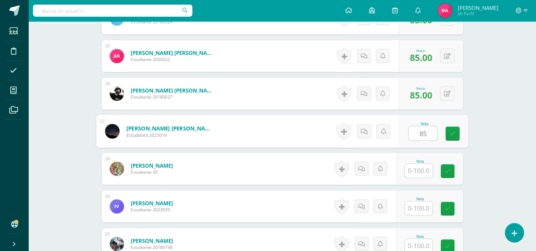
type input "85"
click at [417, 172] on input "text" at bounding box center [419, 171] width 28 height 14
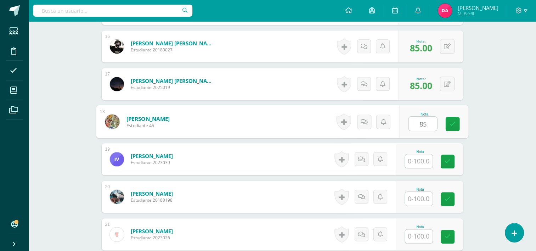
scroll to position [780, 0]
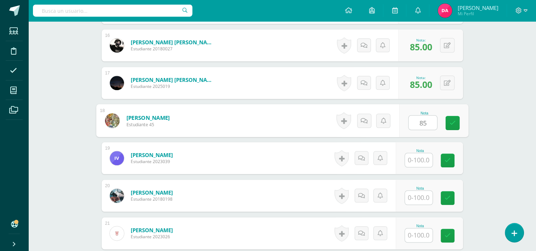
type input "85"
click at [417, 165] on input "text" at bounding box center [419, 160] width 28 height 14
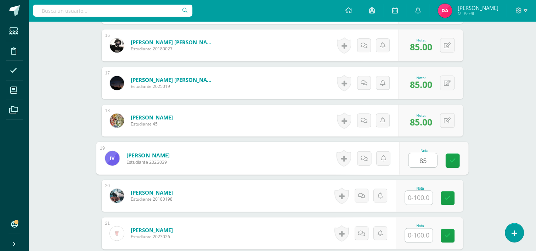
scroll to position [815, 0]
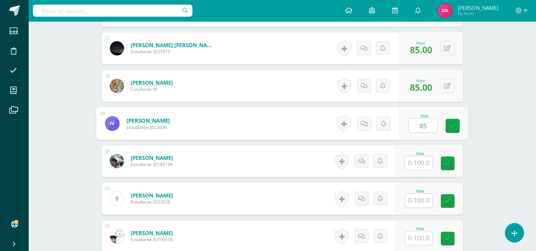
type input "85"
click at [417, 165] on input "text" at bounding box center [419, 163] width 28 height 14
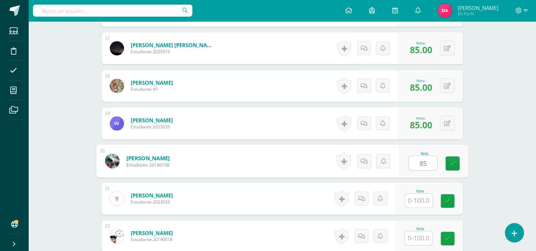
scroll to position [858, 0]
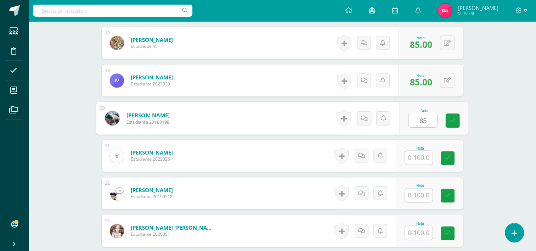
type input "85"
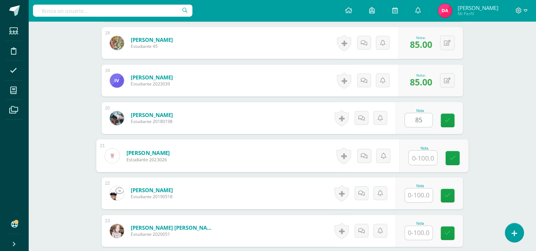
click at [418, 161] on input "text" at bounding box center [423, 158] width 28 height 14
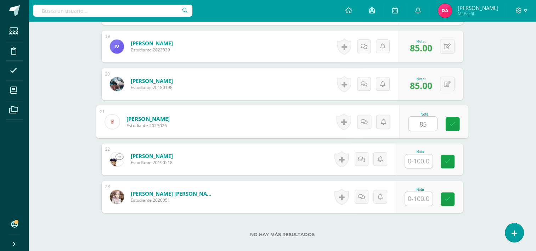
type input "85"
click at [418, 161] on input "text" at bounding box center [419, 161] width 28 height 14
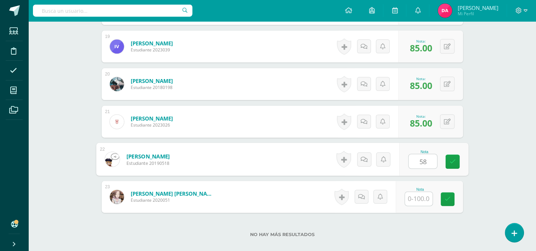
type input "5"
type input "85"
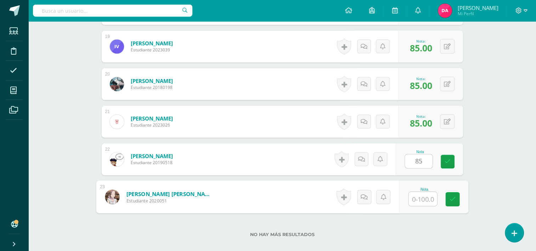
click at [422, 192] on input "text" at bounding box center [423, 199] width 28 height 14
type input "85"
click at [452, 197] on icon at bounding box center [452, 199] width 6 height 6
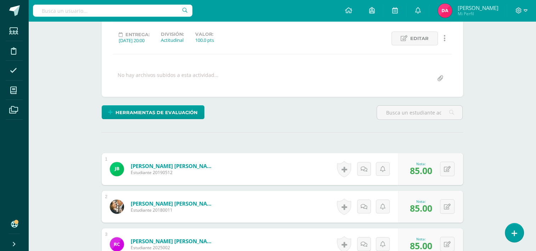
scroll to position [0, 0]
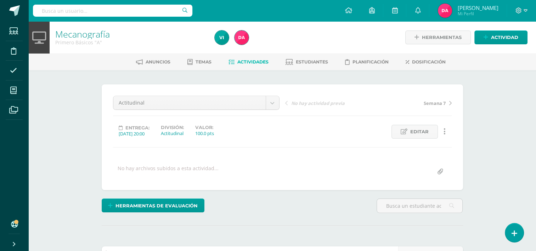
click at [256, 63] on span "Actividades" at bounding box center [252, 61] width 31 height 5
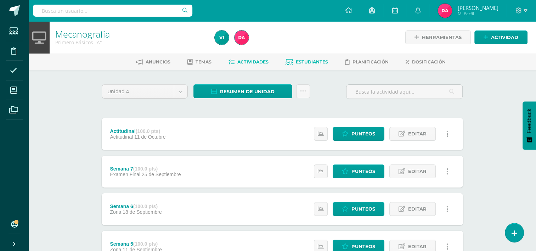
click at [315, 57] on link "Estudiantes" at bounding box center [307, 61] width 43 height 11
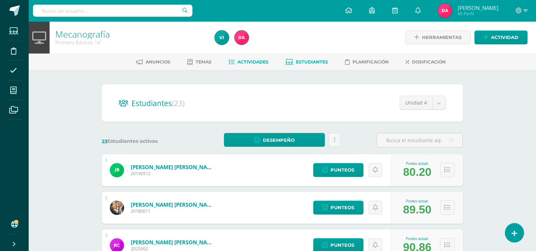
click at [260, 60] on span "Actividades" at bounding box center [252, 61] width 31 height 5
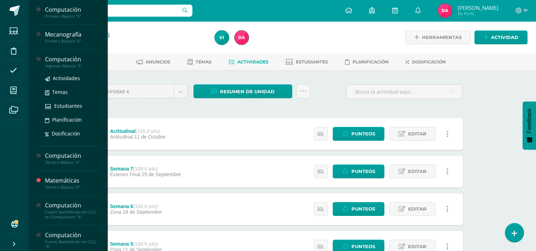
click at [57, 61] on div "Computación" at bounding box center [72, 59] width 54 height 8
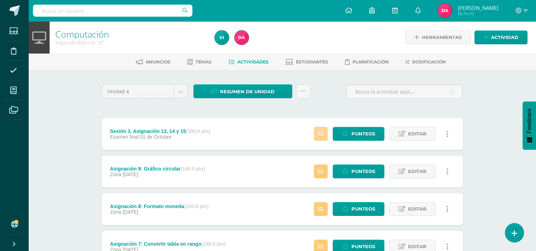
click at [322, 130] on link at bounding box center [321, 134] width 14 height 14
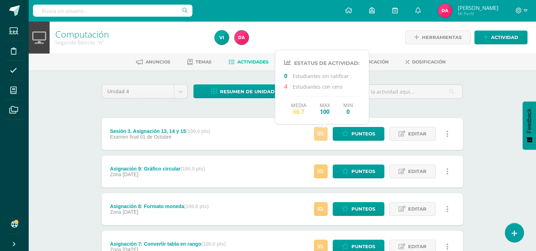
click at [322, 130] on link at bounding box center [321, 134] width 14 height 14
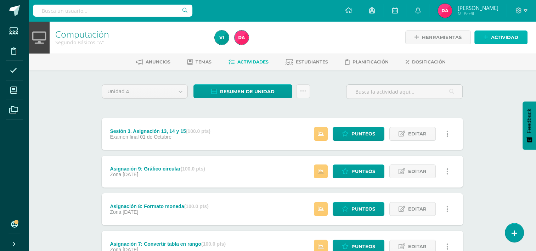
click at [494, 31] on span "Actividad" at bounding box center [504, 37] width 27 height 13
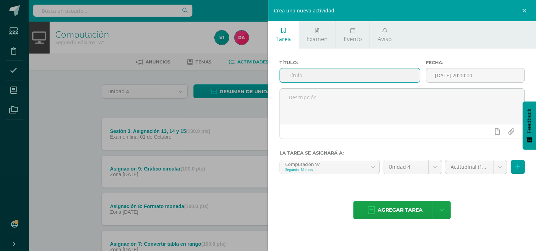
click at [370, 69] on input "text" at bounding box center [350, 75] width 140 height 14
type input "Actitudinal"
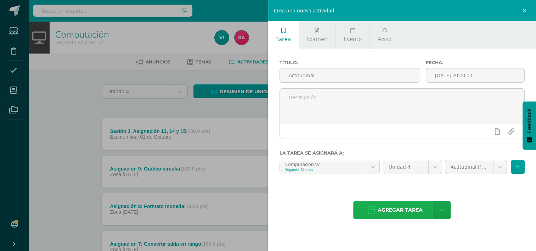
click at [388, 204] on span "Agregar tarea" at bounding box center [400, 209] width 45 height 17
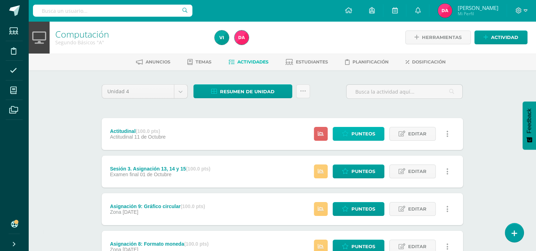
click at [349, 133] on link "Punteos" at bounding box center [359, 134] width 52 height 14
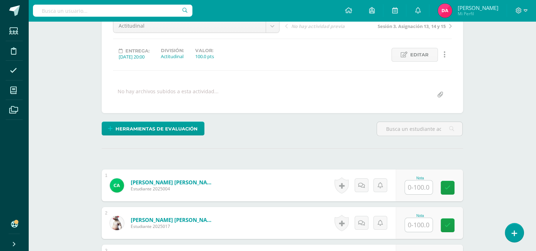
scroll to position [112, 0]
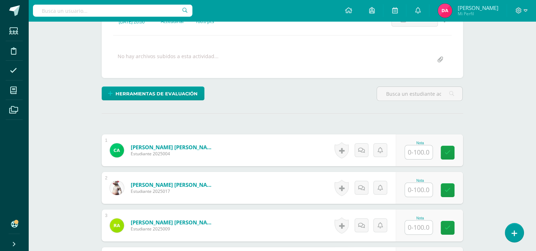
click at [417, 150] on input "text" at bounding box center [419, 152] width 28 height 14
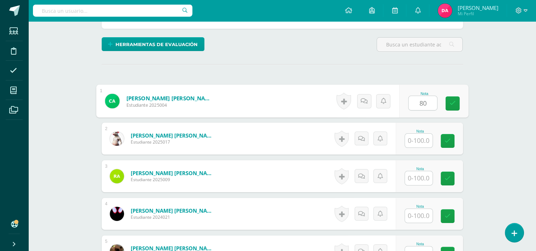
type input "80"
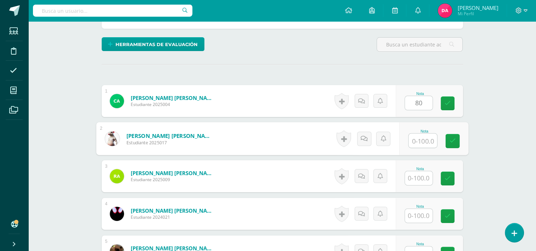
click at [419, 143] on input "text" at bounding box center [423, 141] width 28 height 14
type input "80"
click at [420, 176] on input "text" at bounding box center [419, 178] width 28 height 14
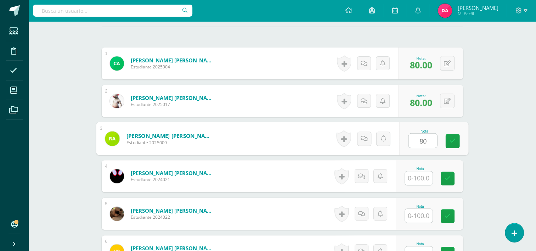
scroll to position [199, 0]
type input "80"
click at [420, 176] on input "text" at bounding box center [419, 178] width 28 height 14
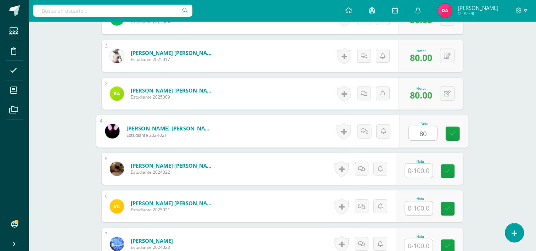
scroll to position [245, 0]
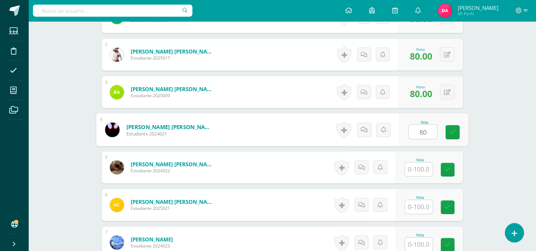
type input "80"
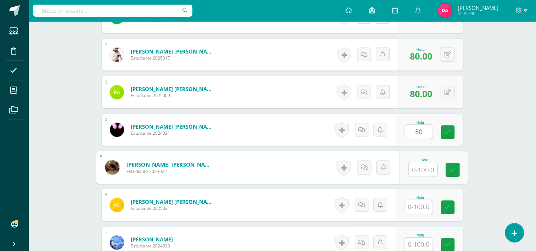
click at [417, 169] on input "text" at bounding box center [423, 169] width 28 height 14
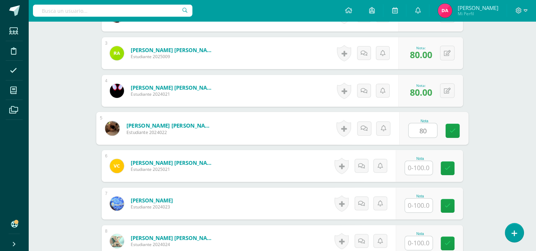
scroll to position [285, 0]
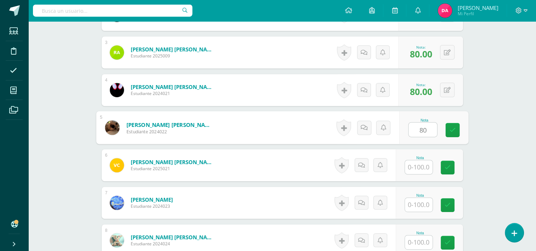
type input "80"
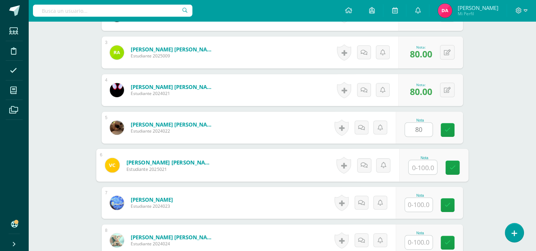
click at [417, 169] on input "text" at bounding box center [423, 167] width 28 height 14
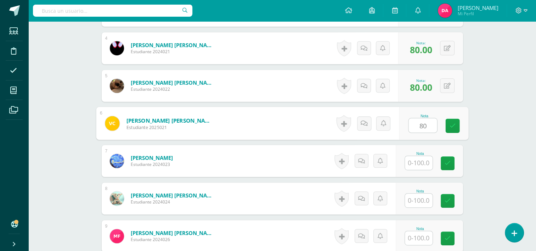
scroll to position [326, 0]
type input "80"
click at [417, 160] on input "text" at bounding box center [419, 163] width 28 height 14
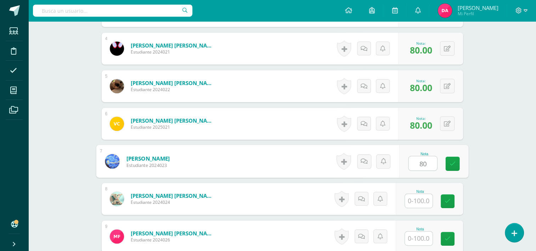
scroll to position [358, 0]
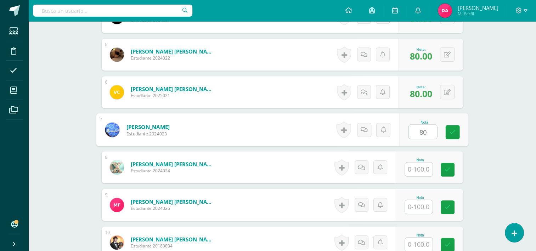
type input "80"
click at [418, 170] on input "text" at bounding box center [419, 169] width 28 height 14
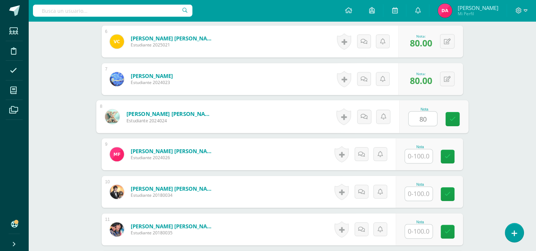
scroll to position [409, 0]
type input "80"
click at [419, 158] on input "text" at bounding box center [419, 156] width 28 height 14
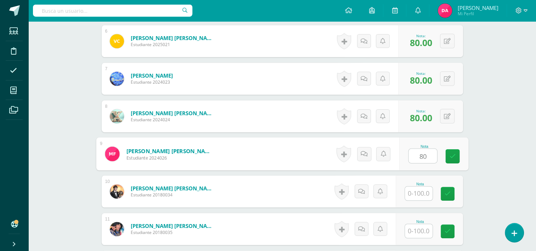
scroll to position [453, 0]
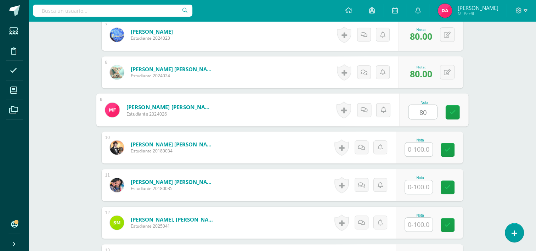
type input "80"
click at [419, 152] on input "text" at bounding box center [419, 149] width 28 height 14
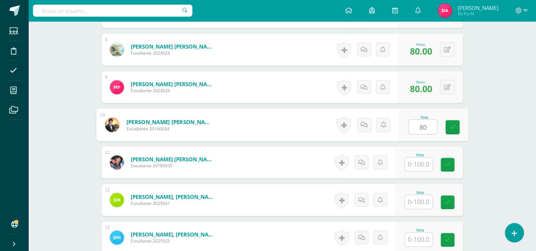
scroll to position [487, 0]
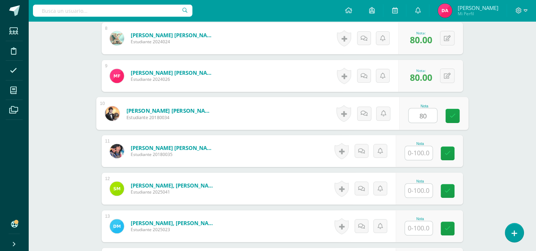
type input "80"
click at [419, 152] on input "text" at bounding box center [419, 153] width 28 height 14
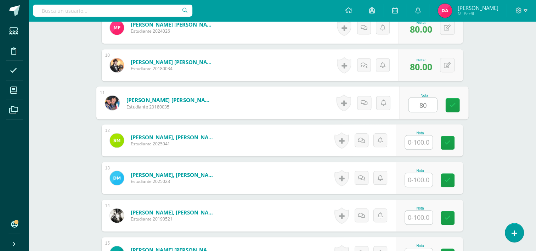
scroll to position [535, 0]
type input "80"
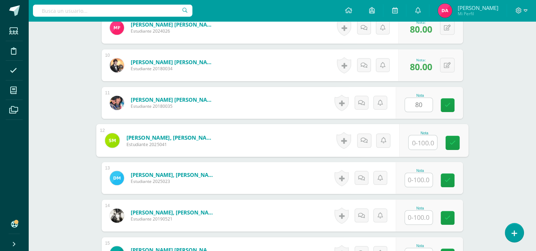
click at [418, 141] on input "text" at bounding box center [423, 142] width 28 height 14
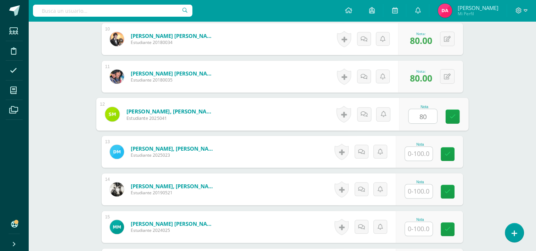
type input "80"
click at [417, 147] on input "text" at bounding box center [419, 154] width 28 height 14
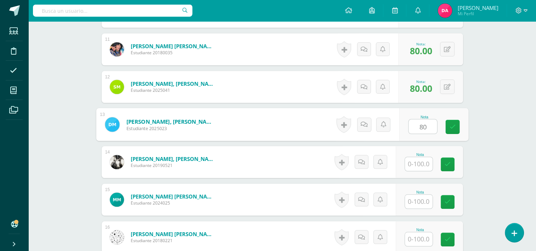
scroll to position [590, 0]
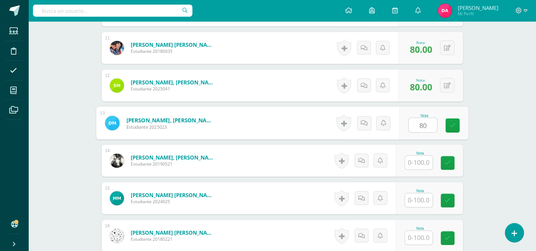
type input "80"
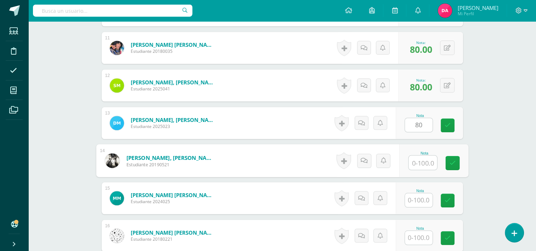
click at [421, 163] on input "text" at bounding box center [423, 163] width 28 height 14
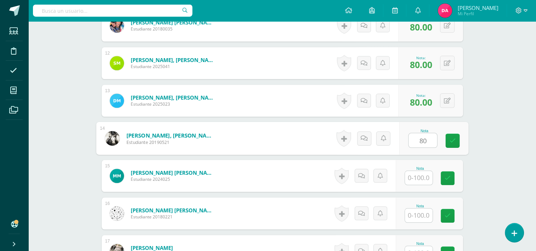
scroll to position [613, 0]
type input "80"
click at [424, 170] on input "text" at bounding box center [419, 177] width 28 height 14
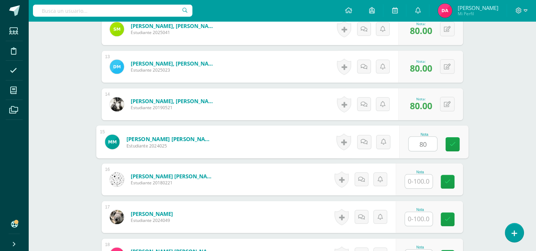
scroll to position [652, 0]
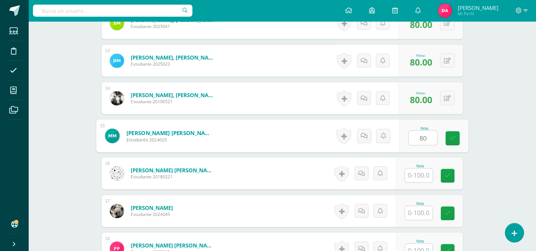
type input "80"
click at [424, 170] on input "text" at bounding box center [419, 175] width 28 height 14
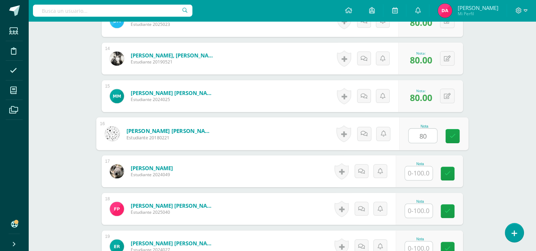
scroll to position [693, 0]
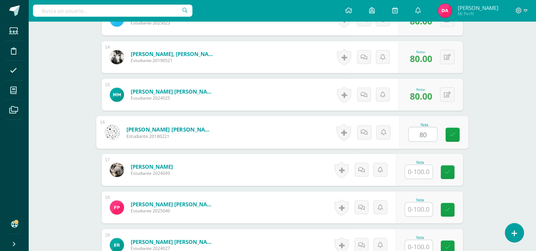
type input "80"
click at [424, 170] on input "text" at bounding box center [419, 172] width 28 height 14
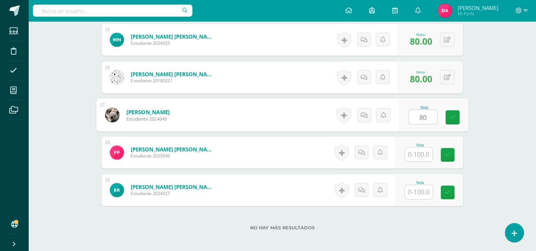
scroll to position [749, 0]
type input "80"
click at [420, 157] on input "text" at bounding box center [419, 154] width 28 height 14
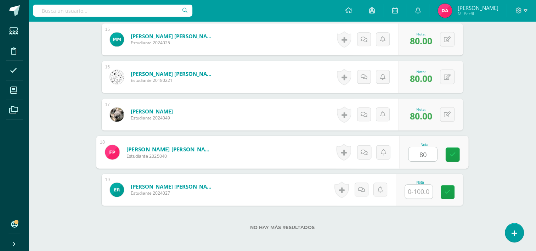
type input "80"
click at [422, 187] on input "text" at bounding box center [419, 192] width 28 height 14
type input "80"
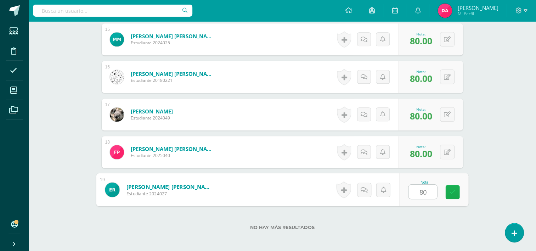
click at [451, 192] on icon at bounding box center [452, 192] width 6 height 6
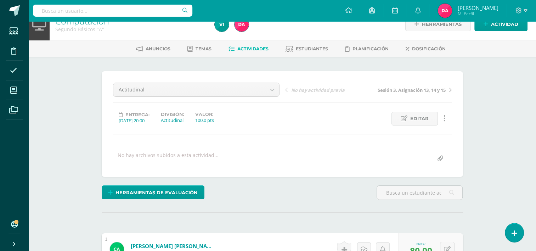
scroll to position [12, 0]
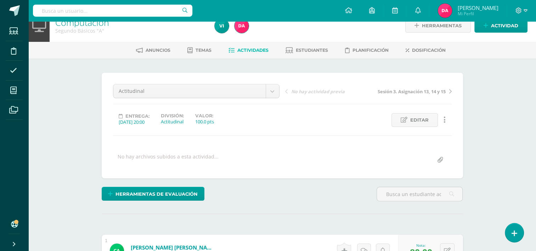
click at [250, 55] on link "Actividades" at bounding box center [249, 50] width 40 height 11
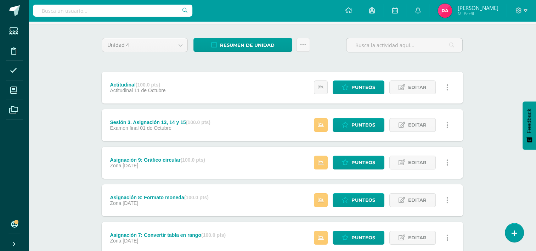
scroll to position [50, 0]
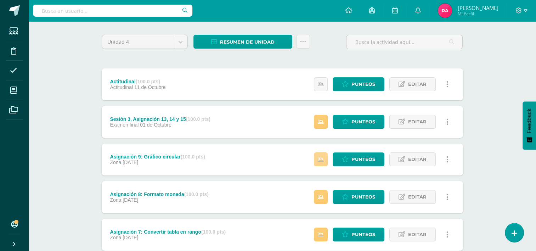
click at [319, 157] on icon at bounding box center [321, 159] width 6 height 6
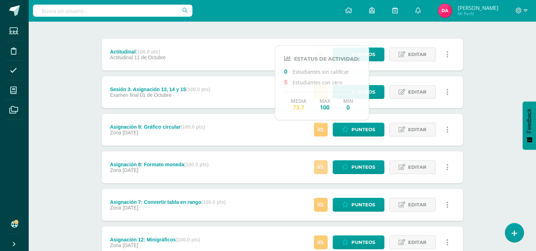
click at [321, 163] on link at bounding box center [321, 167] width 14 height 14
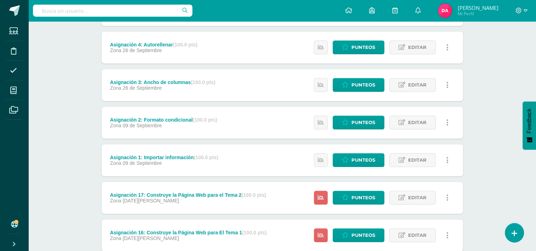
scroll to position [547, 0]
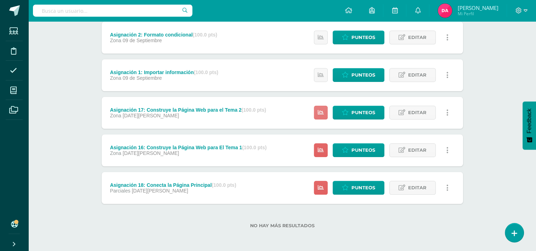
click at [319, 112] on icon at bounding box center [321, 112] width 6 height 6
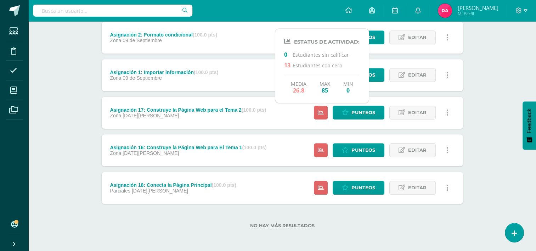
click at [368, 207] on div "No hay más resultados" at bounding box center [282, 220] width 361 height 33
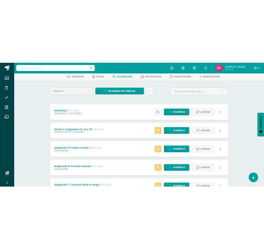
scroll to position [34, 0]
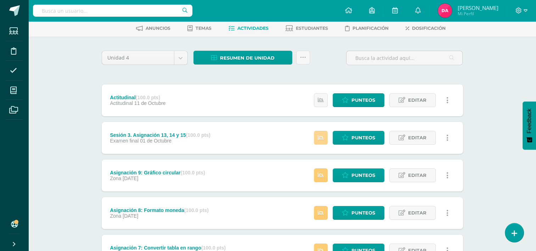
click at [324, 137] on icon at bounding box center [321, 138] width 6 height 6
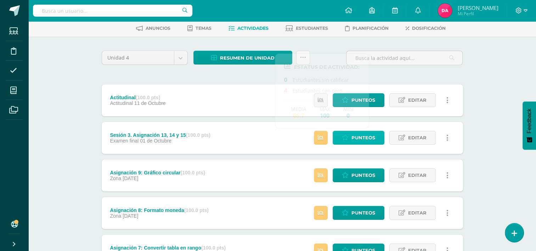
click at [347, 136] on icon at bounding box center [345, 138] width 7 height 6
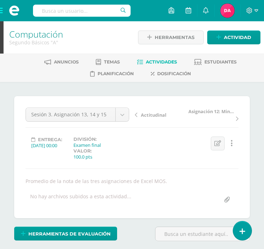
scroll to position [0, 0]
